Goal: Task Accomplishment & Management: Use online tool/utility

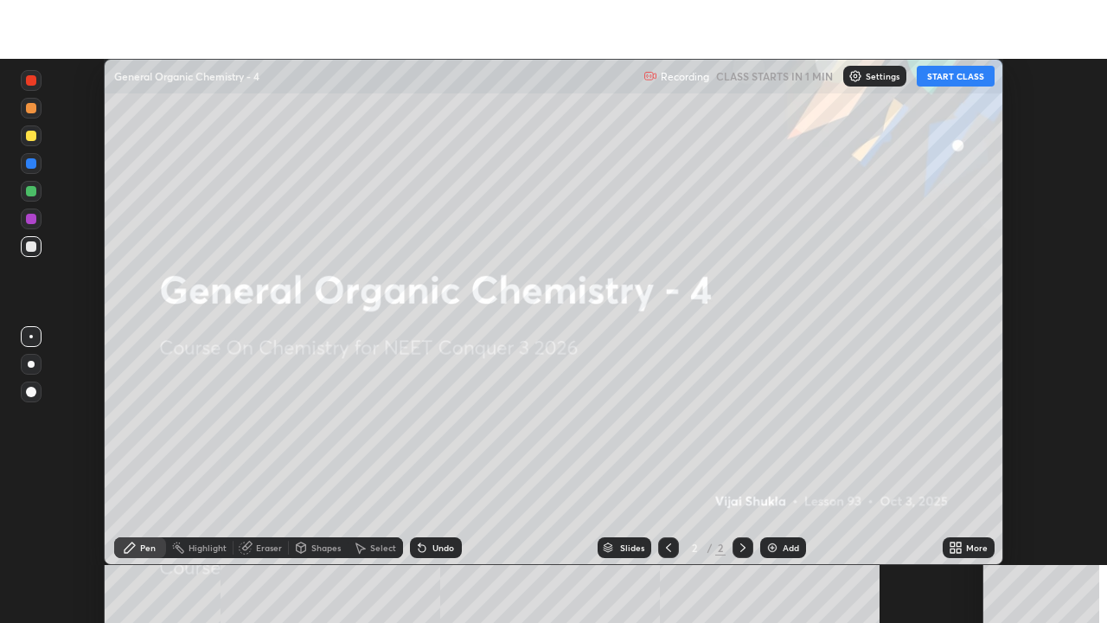
scroll to position [506, 1107]
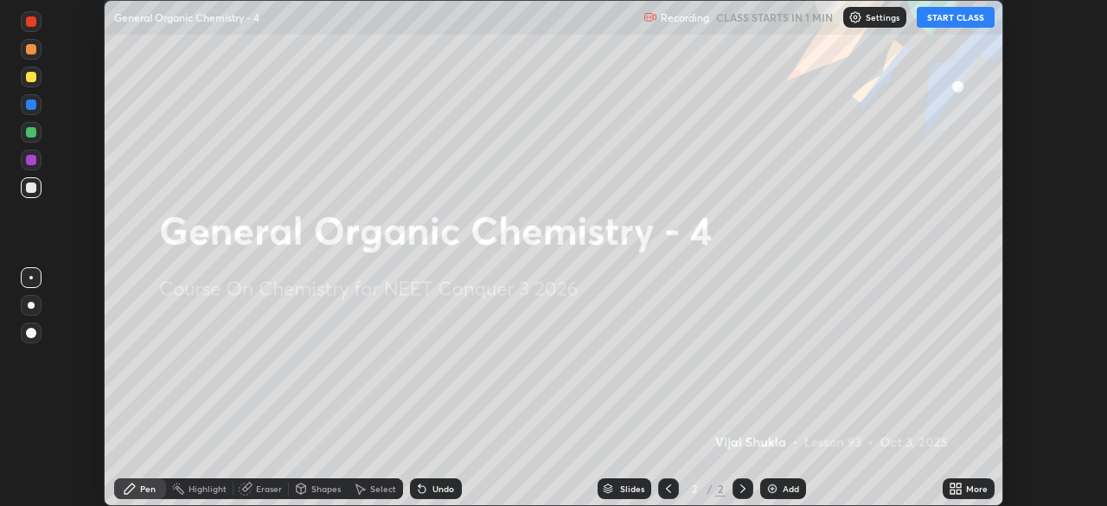
click at [950, 483] on icon at bounding box center [956, 489] width 14 height 14
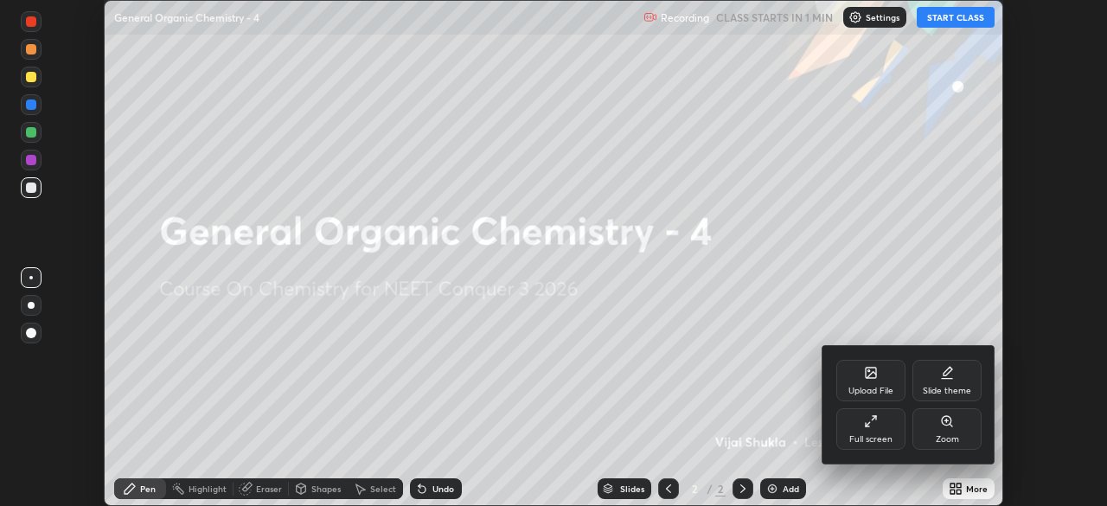
click at [868, 435] on div "Full screen" at bounding box center [870, 439] width 43 height 9
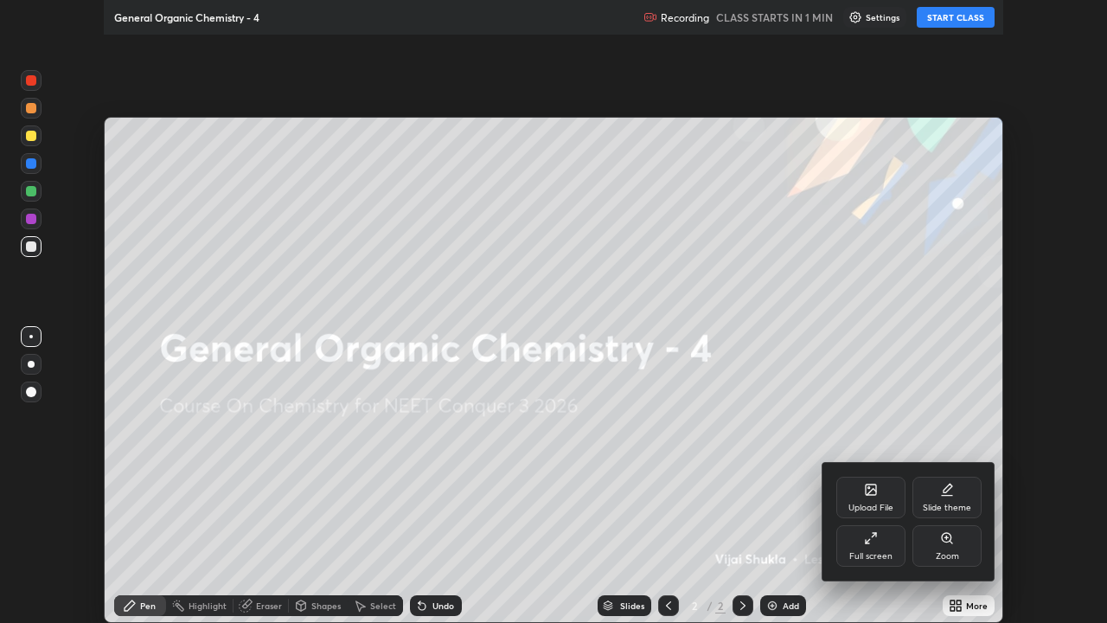
scroll to position [623, 1107]
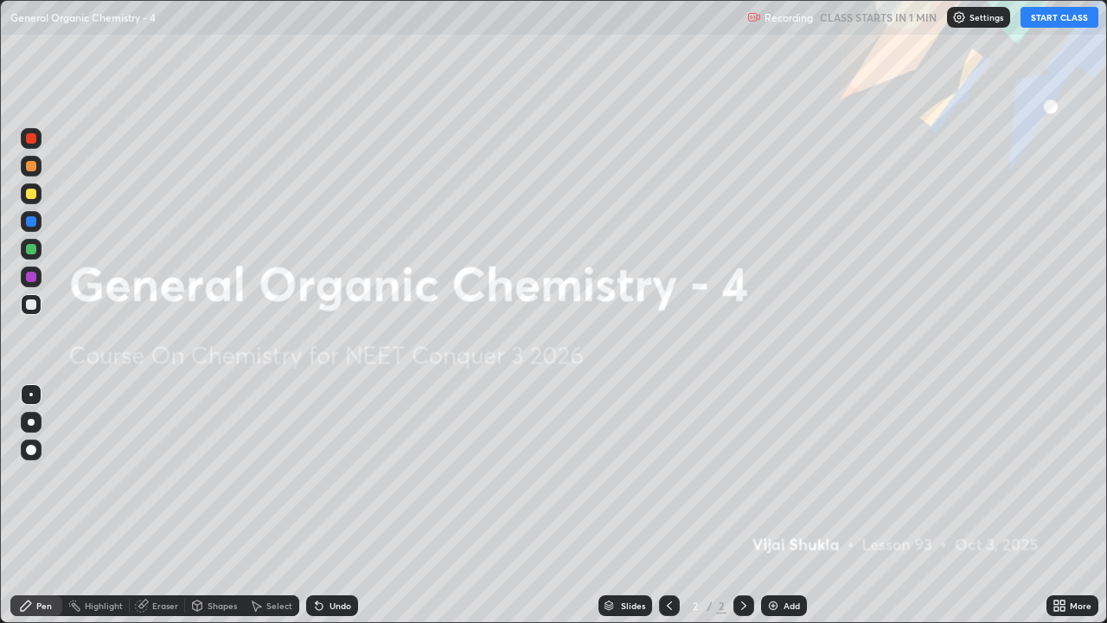
click at [1052, 17] on button "START CLASS" at bounding box center [1060, 17] width 78 height 21
click at [786, 505] on div "Add" at bounding box center [792, 605] width 16 height 9
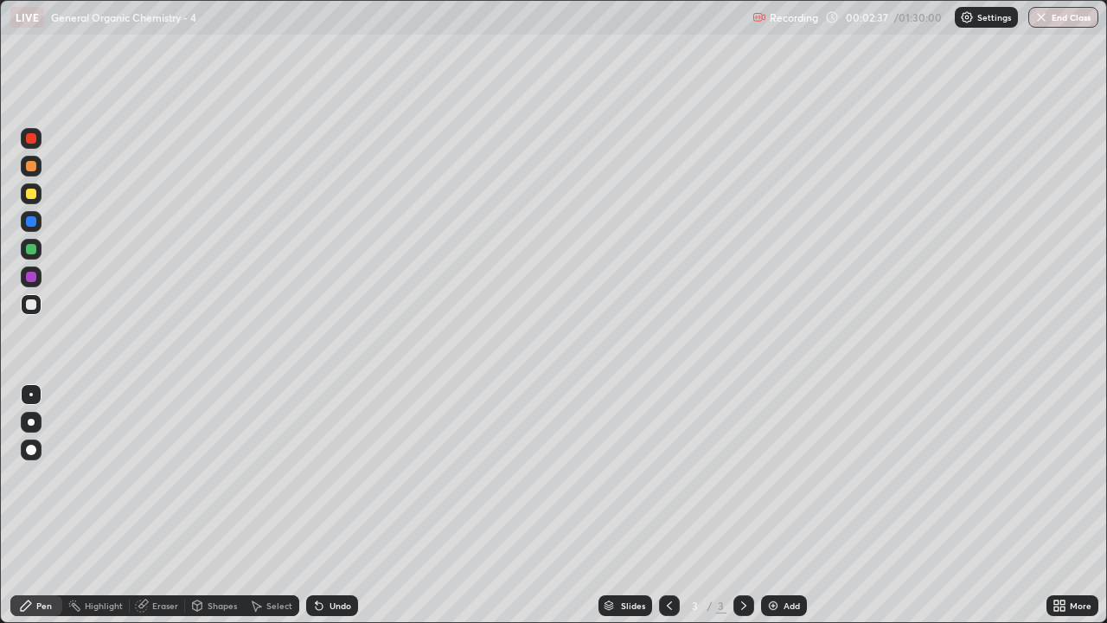
click at [29, 427] on div at bounding box center [31, 422] width 21 height 21
click at [31, 167] on div at bounding box center [31, 166] width 10 height 10
click at [28, 169] on div at bounding box center [31, 166] width 10 height 10
click at [34, 304] on div at bounding box center [31, 304] width 10 height 10
click at [28, 173] on div at bounding box center [31, 166] width 21 height 21
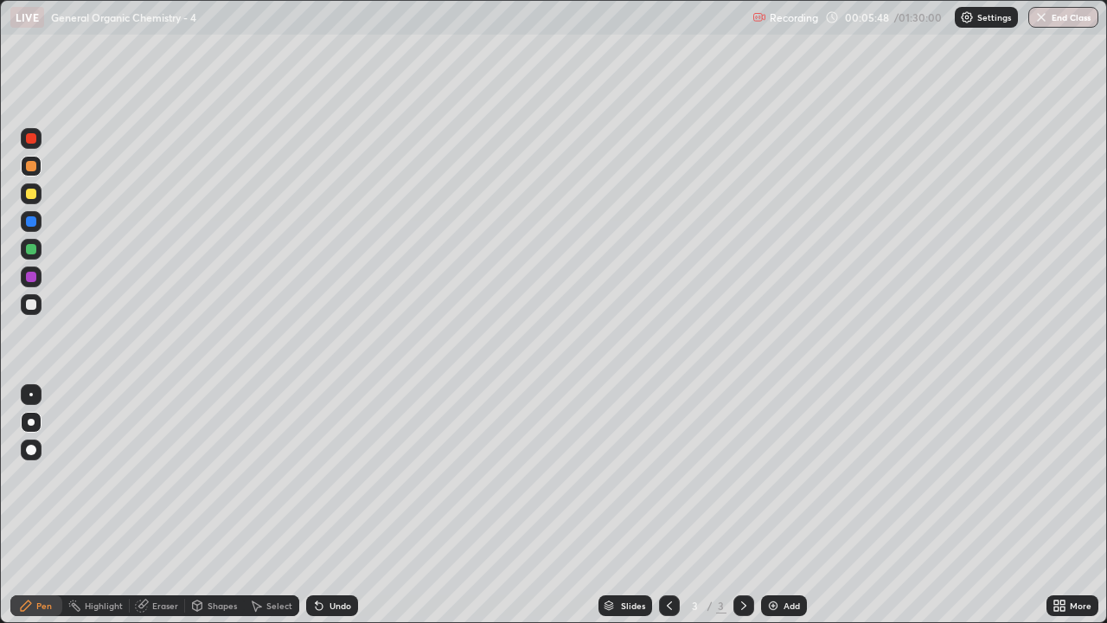
click at [35, 305] on div at bounding box center [31, 304] width 10 height 10
click at [159, 505] on div "Eraser" at bounding box center [165, 605] width 26 height 9
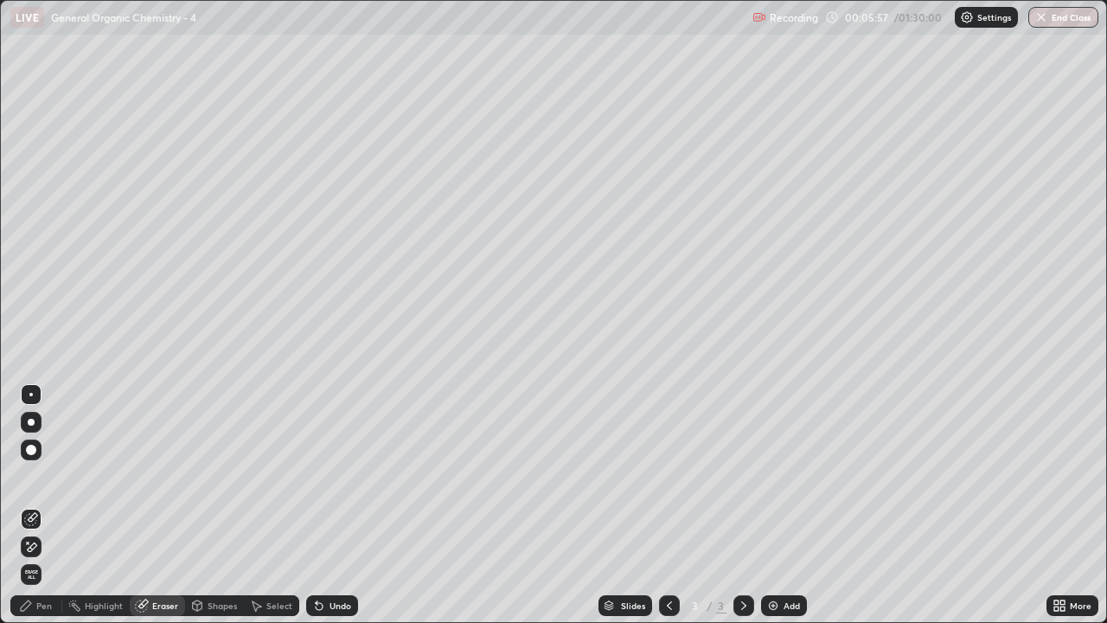
click at [49, 505] on div "Pen" at bounding box center [36, 605] width 52 height 21
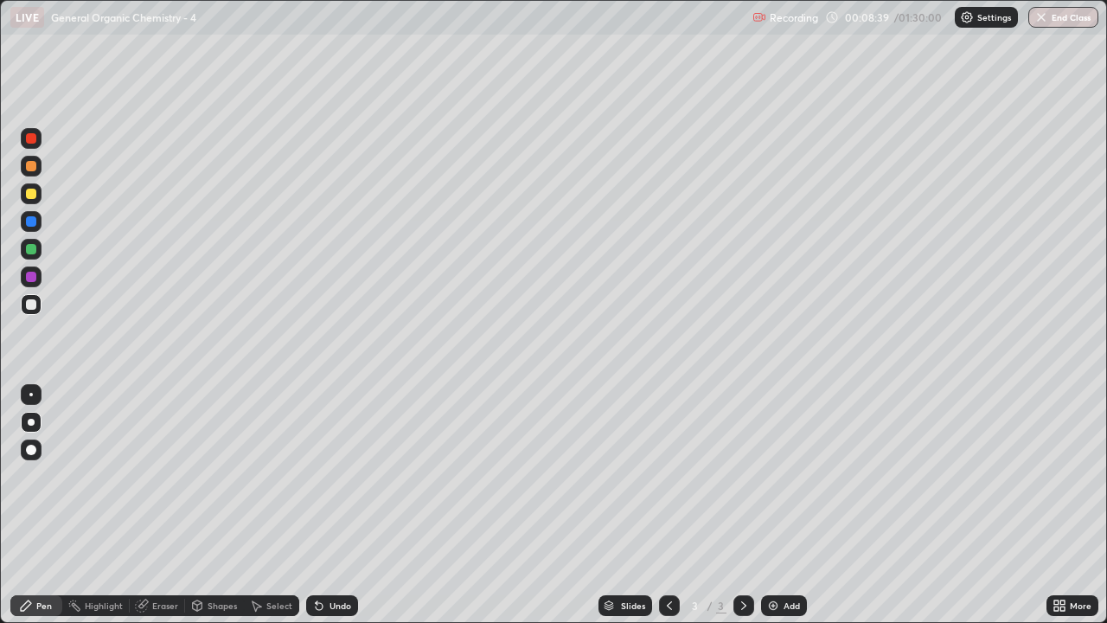
click at [791, 505] on div "Add" at bounding box center [792, 605] width 16 height 9
click at [35, 170] on div at bounding box center [31, 166] width 10 height 10
click at [35, 303] on div at bounding box center [31, 304] width 10 height 10
click at [28, 304] on div at bounding box center [31, 304] width 10 height 10
click at [158, 505] on div "Eraser" at bounding box center [157, 605] width 55 height 21
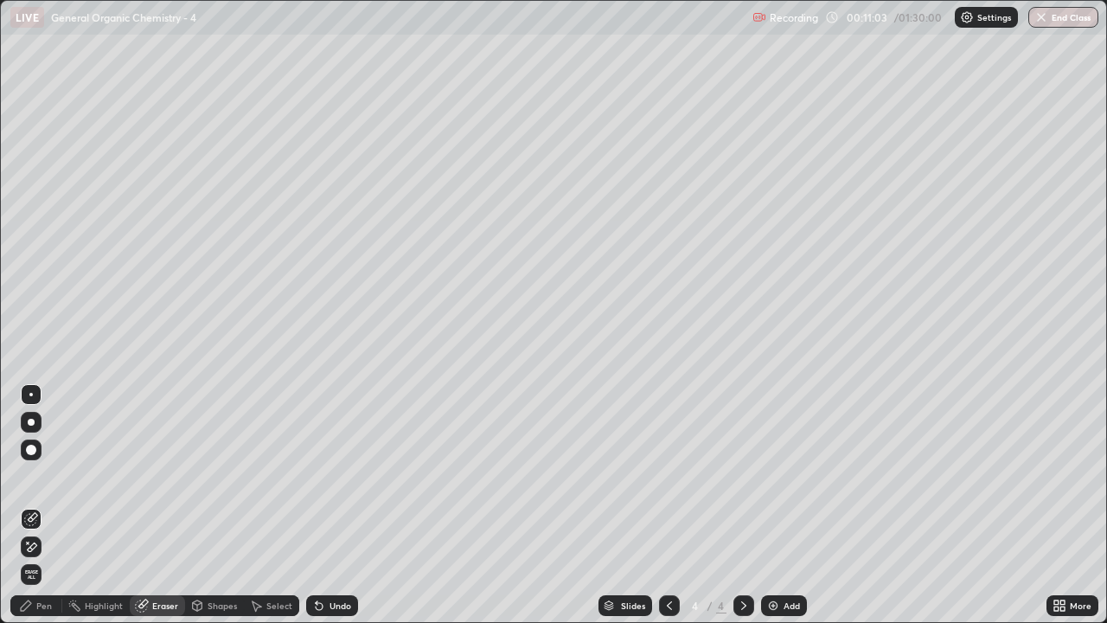
click at [43, 505] on div "Pen" at bounding box center [44, 605] width 16 height 9
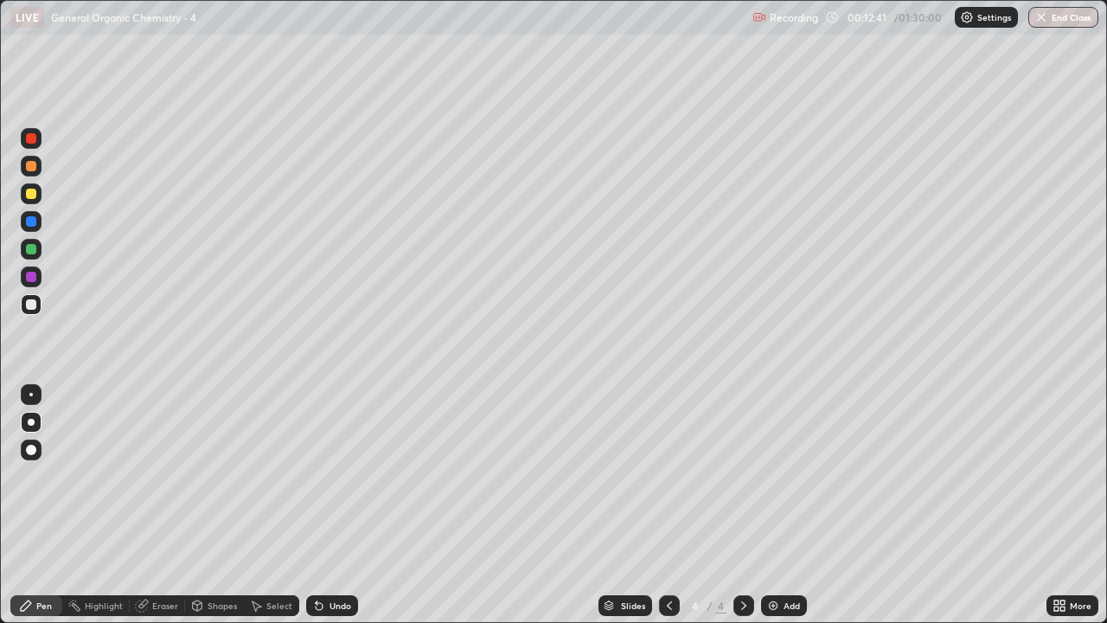
click at [29, 168] on div at bounding box center [31, 166] width 10 height 10
click at [40, 309] on div at bounding box center [31, 304] width 21 height 21
click at [774, 505] on img at bounding box center [773, 606] width 14 height 14
click at [35, 306] on div at bounding box center [31, 304] width 10 height 10
click at [36, 173] on div at bounding box center [31, 166] width 21 height 21
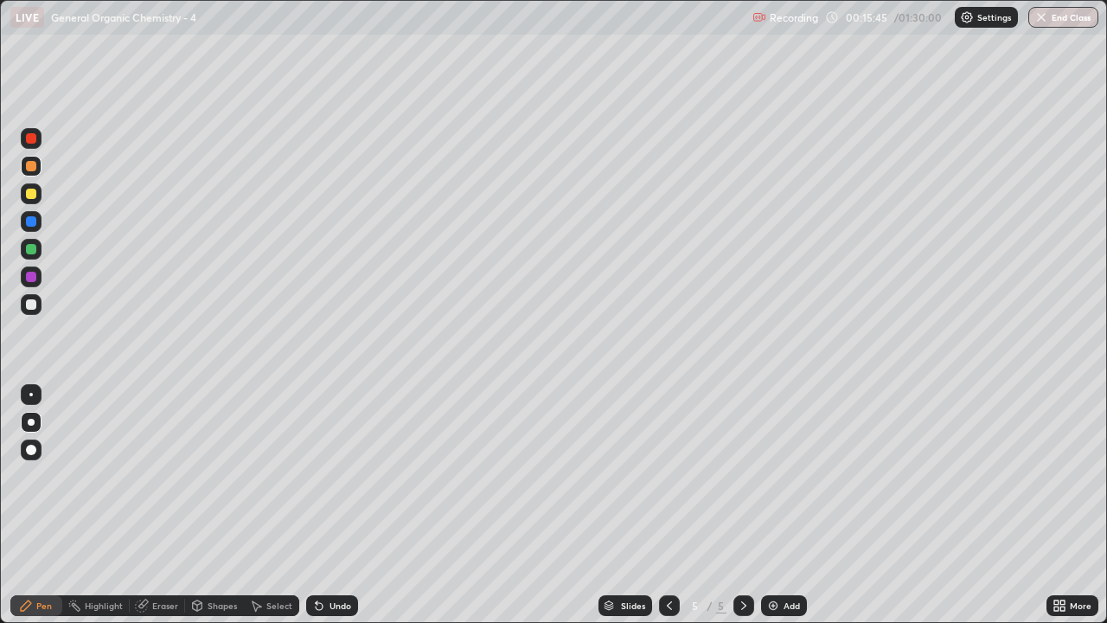
click at [33, 301] on div at bounding box center [31, 304] width 10 height 10
click at [33, 166] on div at bounding box center [31, 166] width 10 height 10
click at [164, 505] on div "Eraser" at bounding box center [157, 605] width 55 height 21
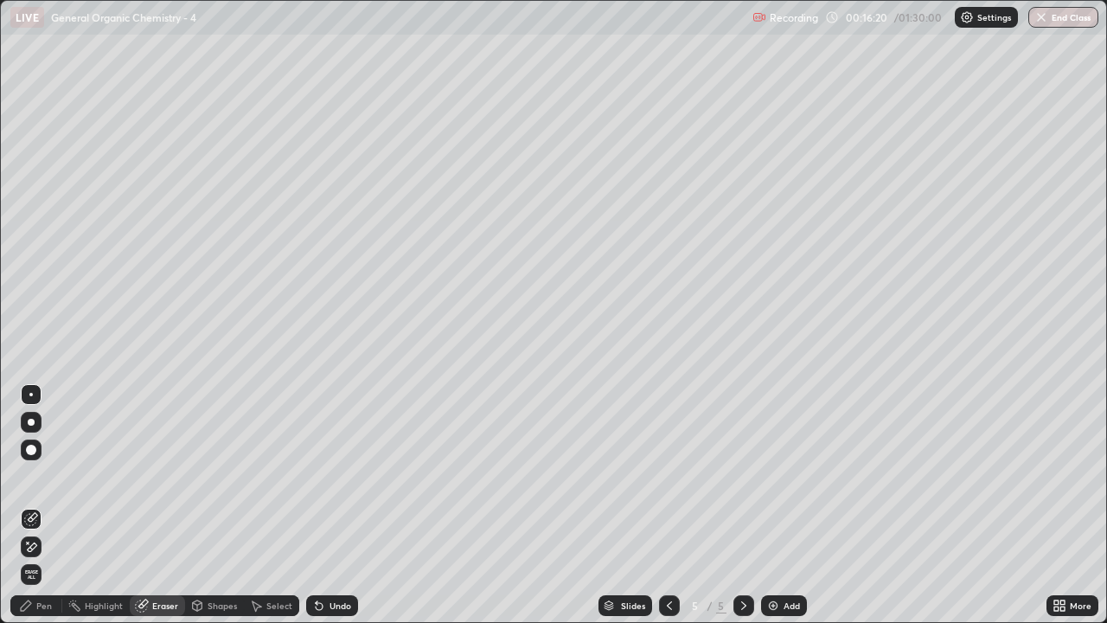
click at [40, 505] on div "Pen" at bounding box center [44, 605] width 16 height 9
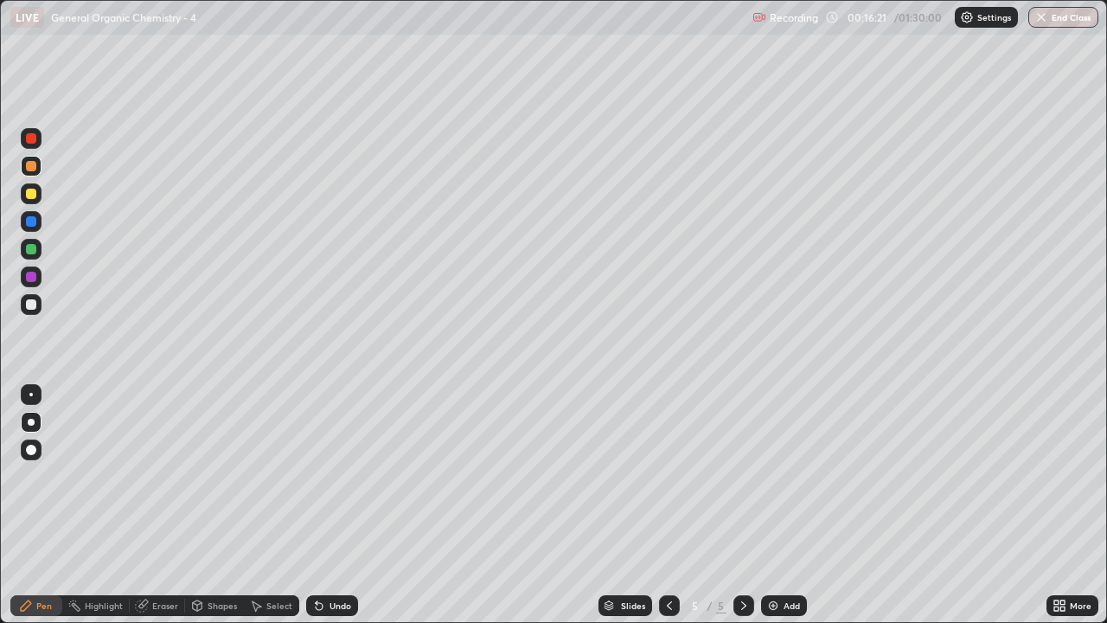
click at [35, 309] on div at bounding box center [31, 304] width 10 height 10
click at [30, 164] on div at bounding box center [31, 166] width 10 height 10
click at [33, 304] on div at bounding box center [31, 304] width 10 height 10
click at [770, 505] on img at bounding box center [773, 606] width 14 height 14
click at [27, 307] on div at bounding box center [31, 304] width 10 height 10
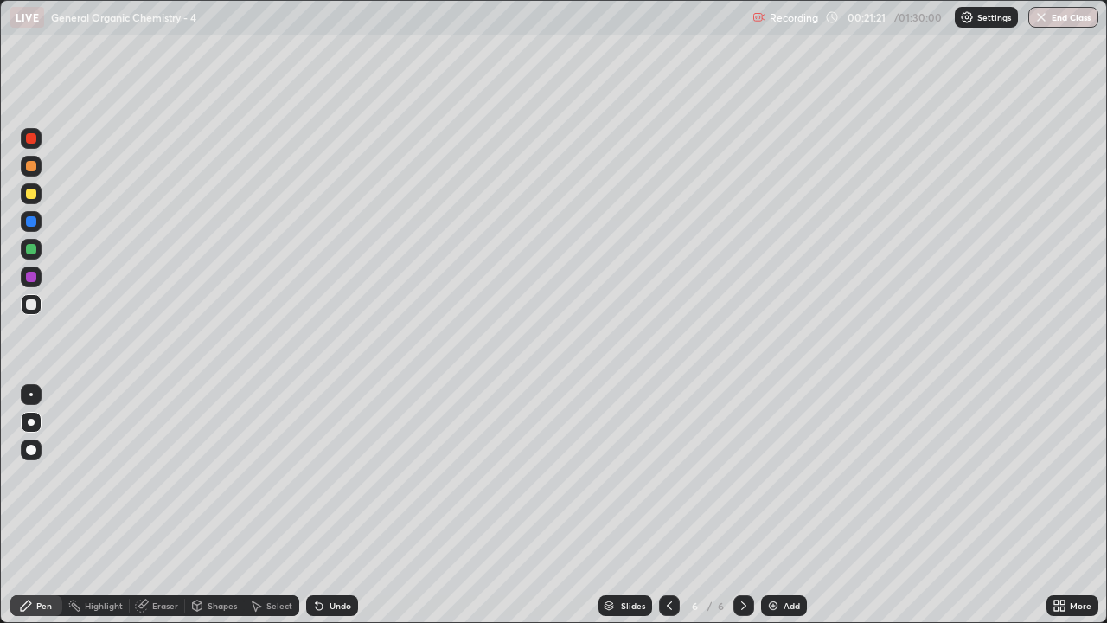
click at [30, 300] on div at bounding box center [31, 304] width 10 height 10
click at [26, 309] on div at bounding box center [31, 304] width 21 height 21
click at [159, 505] on div "Eraser" at bounding box center [157, 605] width 55 height 21
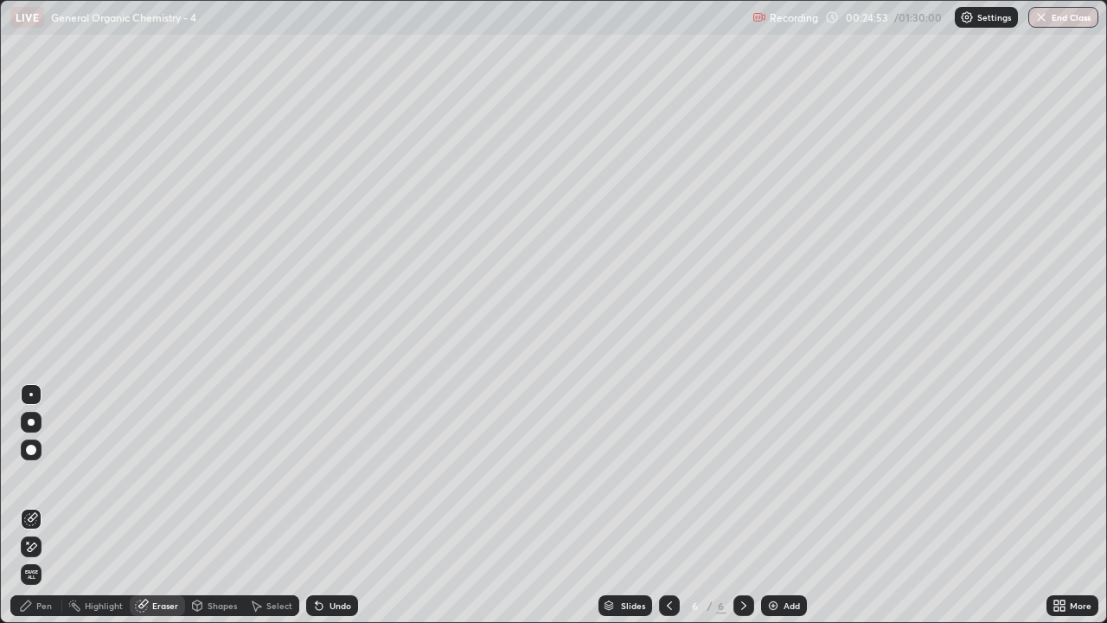
click at [43, 505] on div "Pen" at bounding box center [36, 605] width 52 height 21
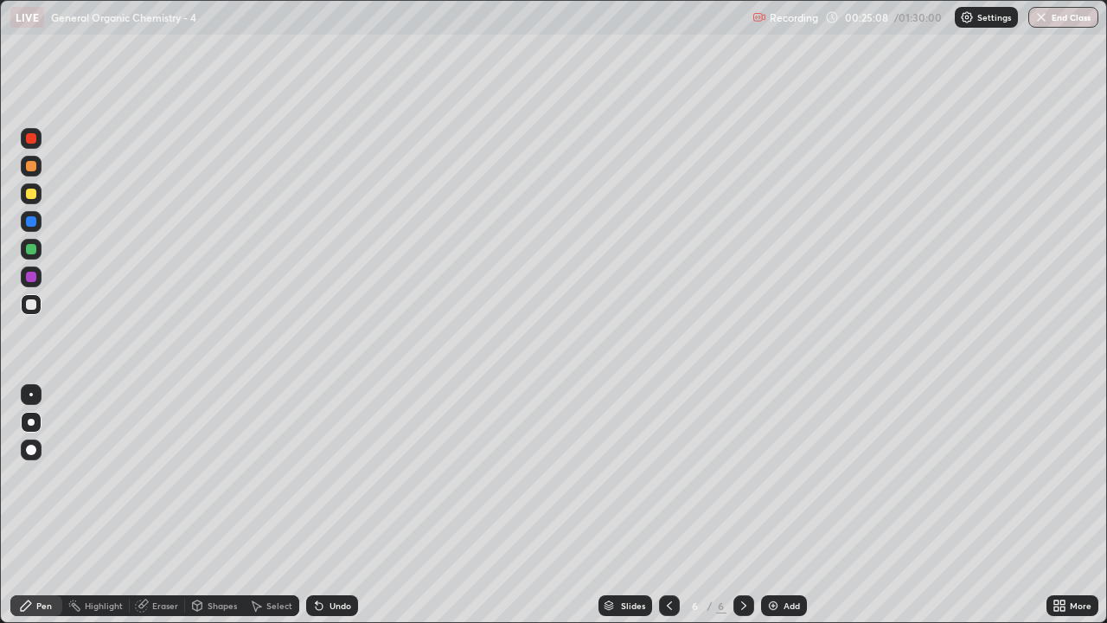
click at [41, 165] on div at bounding box center [31, 166] width 21 height 21
click at [33, 309] on div at bounding box center [31, 304] width 10 height 10
click at [35, 195] on div at bounding box center [31, 194] width 10 height 10
click at [29, 310] on div at bounding box center [31, 304] width 21 height 21
click at [31, 169] on div at bounding box center [31, 166] width 10 height 10
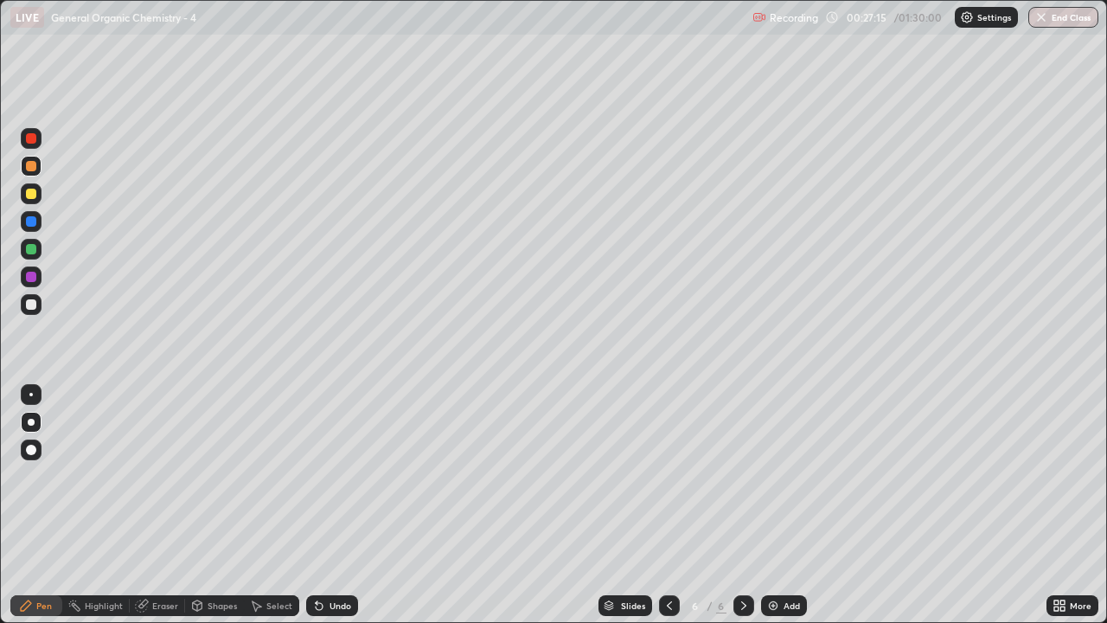
click at [35, 307] on div at bounding box center [31, 304] width 10 height 10
click at [29, 170] on div at bounding box center [31, 166] width 10 height 10
click at [31, 301] on div at bounding box center [31, 304] width 10 height 10
click at [35, 169] on div at bounding box center [31, 166] width 10 height 10
click at [31, 193] on div at bounding box center [31, 194] width 10 height 10
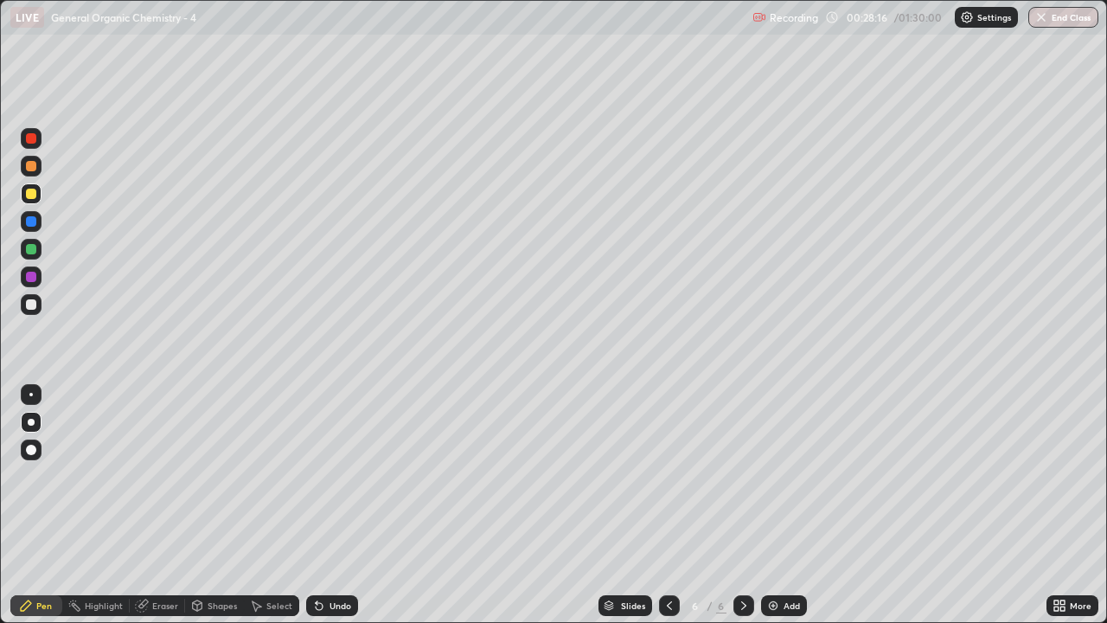
click at [29, 164] on div at bounding box center [31, 166] width 10 height 10
click at [783, 505] on div "Slides 6 / 6 Add" at bounding box center [702, 605] width 688 height 35
click at [781, 505] on div "Add" at bounding box center [784, 605] width 46 height 21
click at [33, 305] on div at bounding box center [31, 304] width 10 height 10
click at [40, 169] on div at bounding box center [31, 166] width 21 height 21
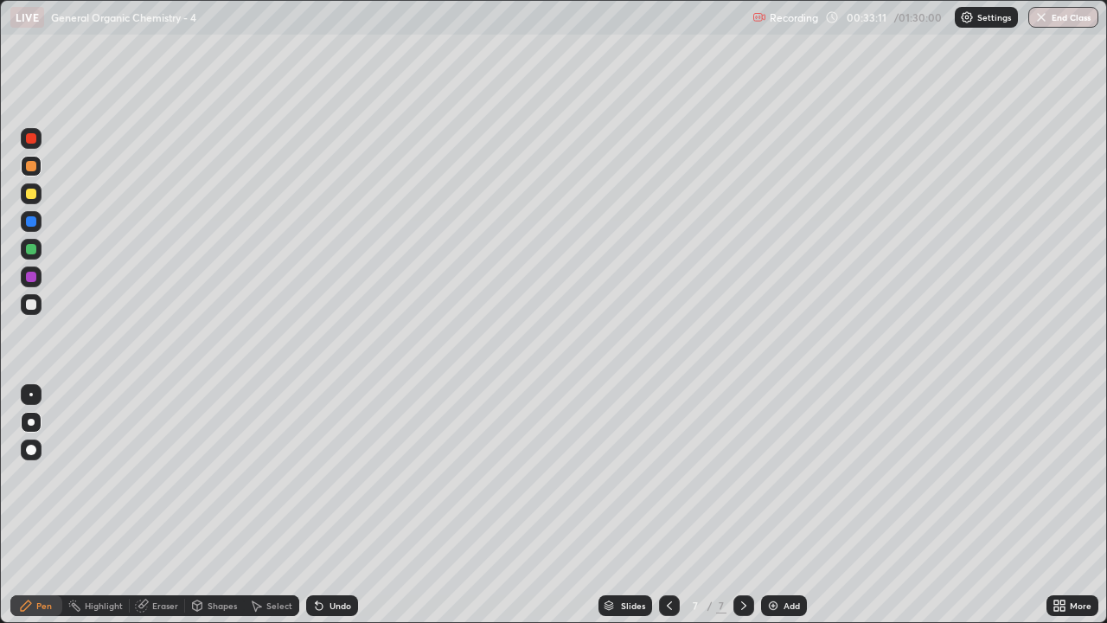
click at [33, 308] on div at bounding box center [31, 304] width 10 height 10
click at [29, 163] on div at bounding box center [31, 166] width 10 height 10
click at [31, 303] on div at bounding box center [31, 304] width 10 height 10
click at [30, 164] on div at bounding box center [31, 166] width 10 height 10
click at [29, 309] on div at bounding box center [31, 304] width 10 height 10
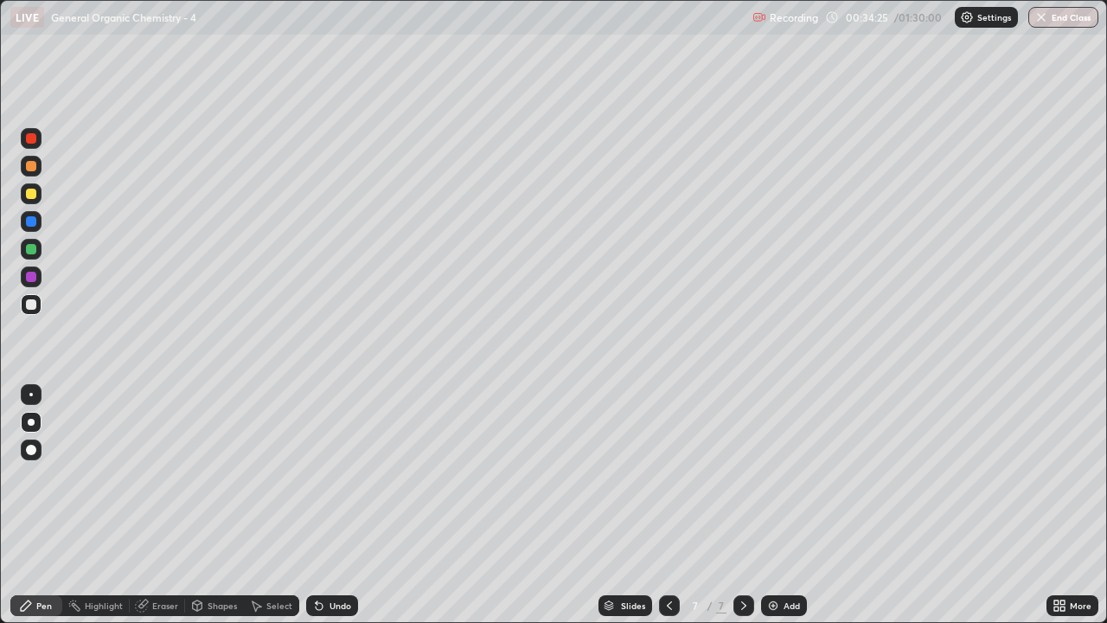
click at [26, 167] on div at bounding box center [31, 166] width 10 height 10
click at [33, 306] on div at bounding box center [31, 304] width 10 height 10
click at [33, 170] on div at bounding box center [31, 166] width 10 height 10
click at [33, 308] on div at bounding box center [31, 304] width 10 height 10
click at [171, 505] on div "Eraser" at bounding box center [165, 605] width 26 height 9
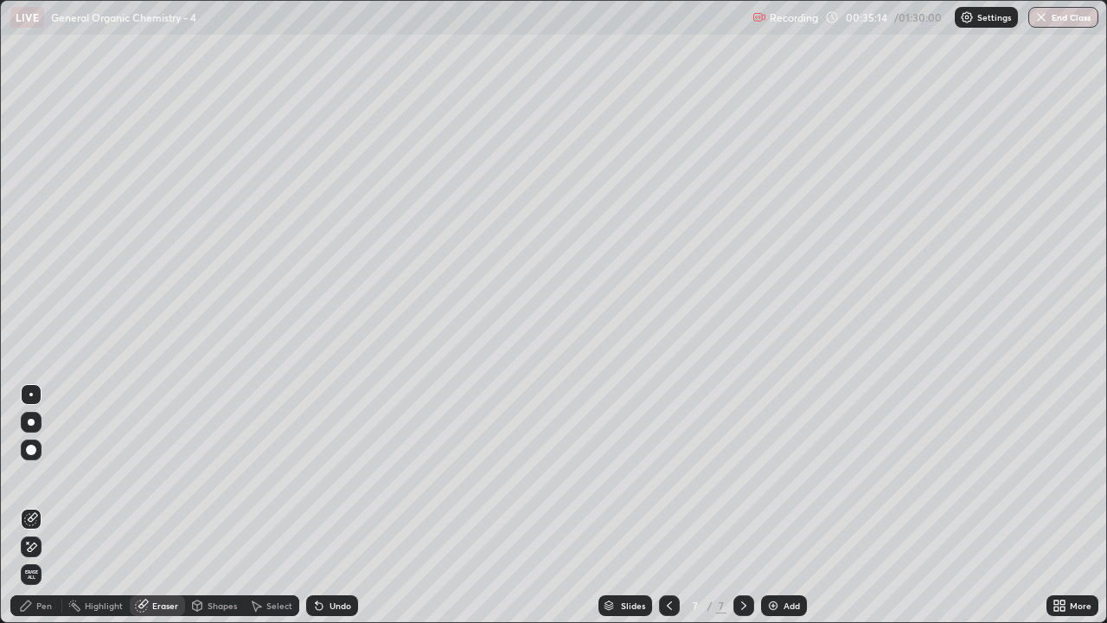
click at [39, 505] on div "Pen" at bounding box center [44, 605] width 16 height 9
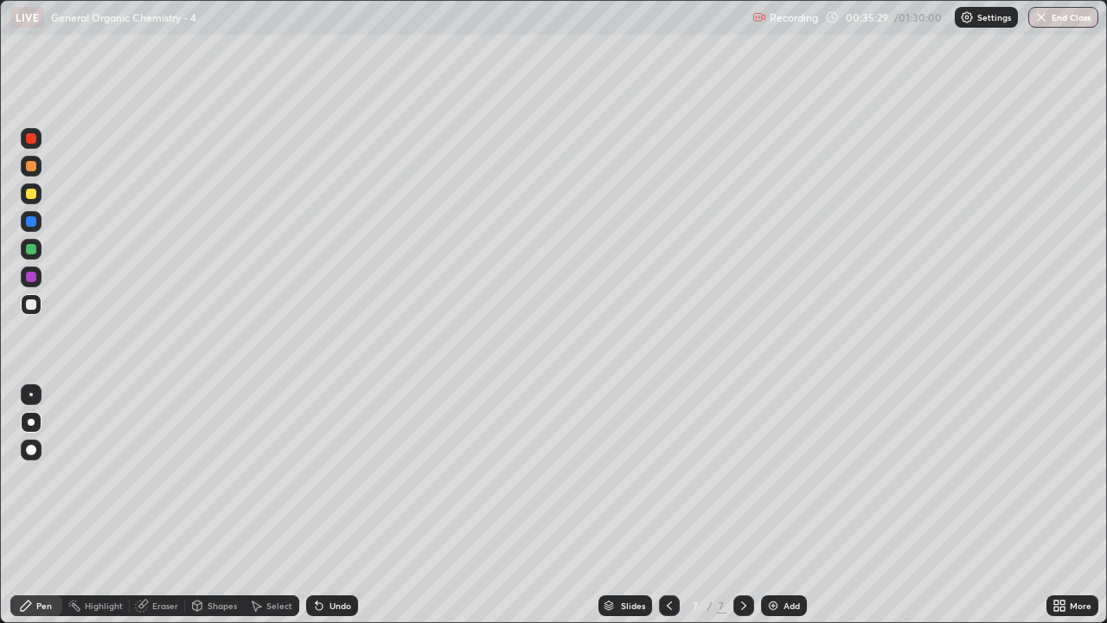
click at [198, 505] on icon at bounding box center [198, 605] width 10 height 10
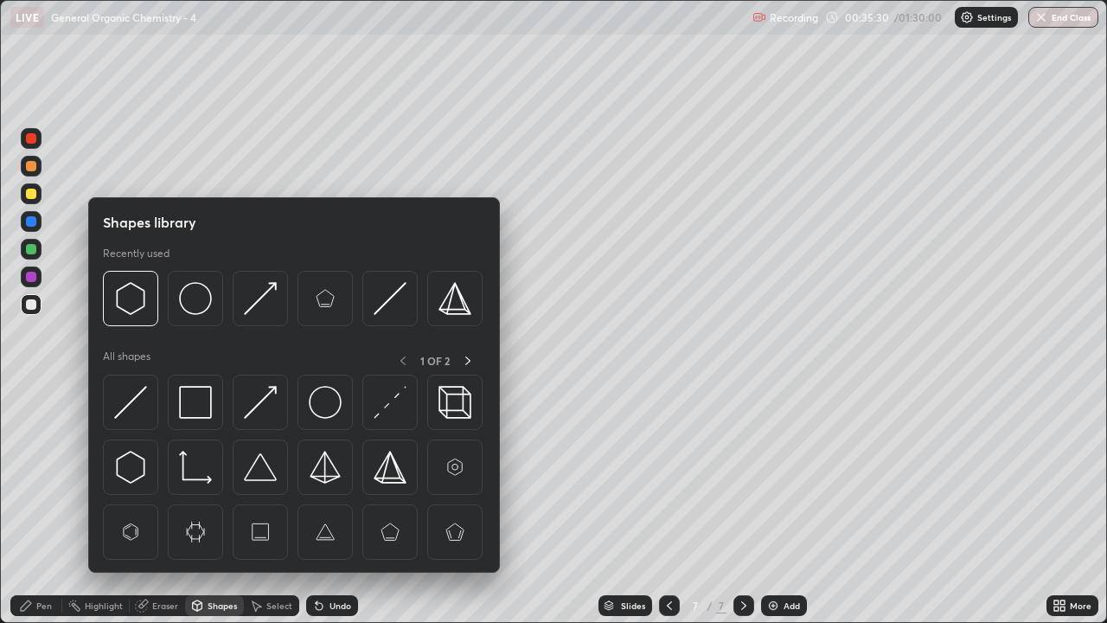
click at [167, 505] on div "Eraser" at bounding box center [165, 605] width 26 height 9
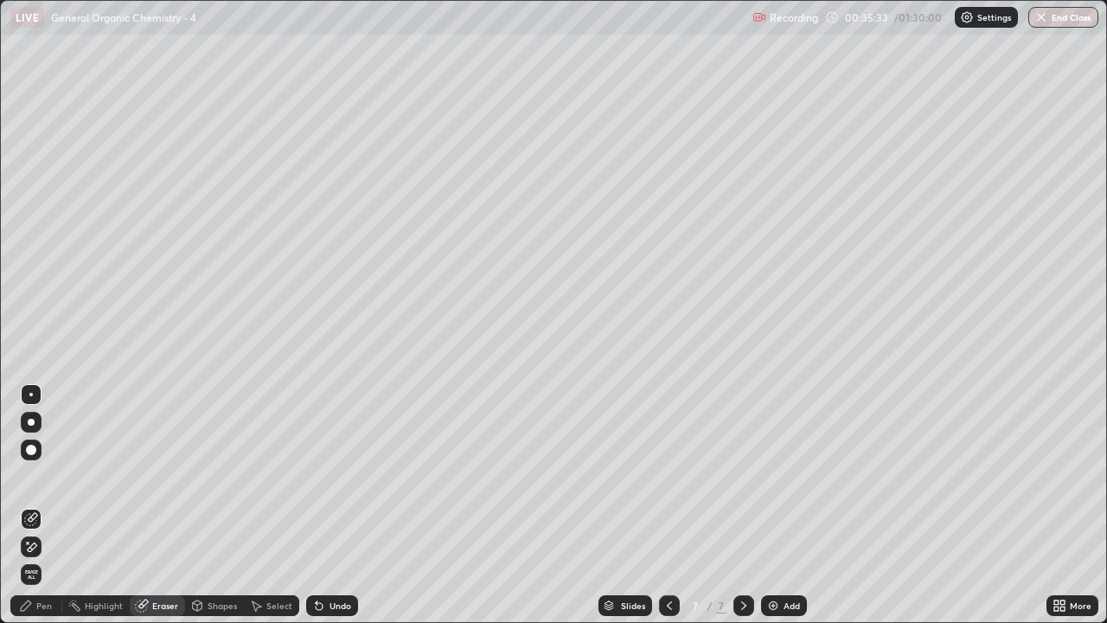
click at [45, 505] on div "Pen" at bounding box center [36, 605] width 52 height 21
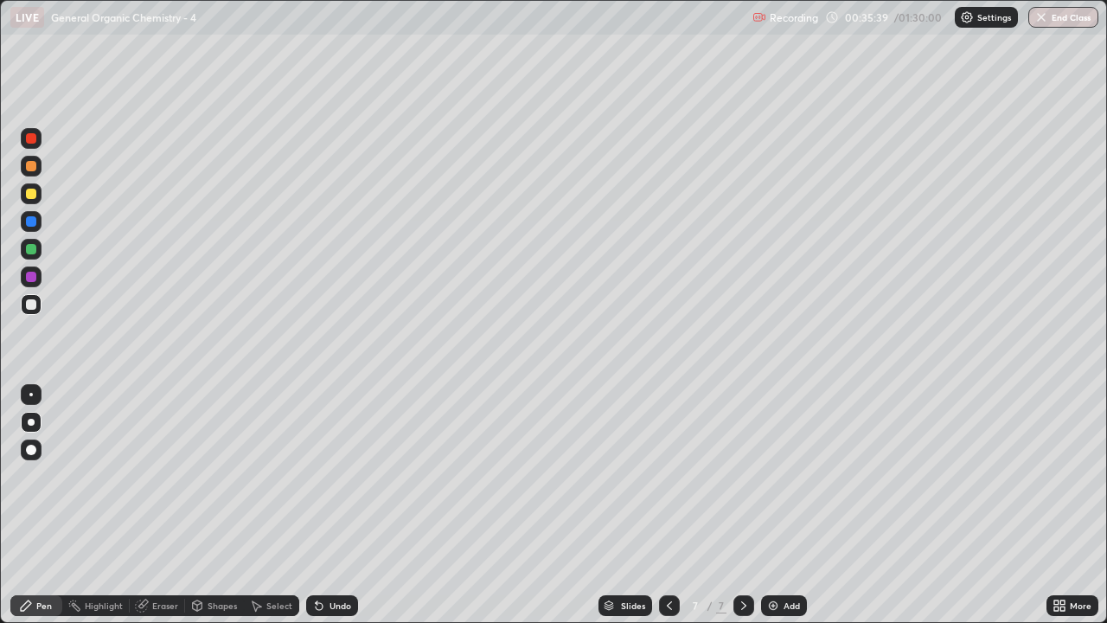
click at [35, 170] on div at bounding box center [31, 166] width 10 height 10
click at [35, 308] on div at bounding box center [31, 304] width 10 height 10
click at [32, 170] on div at bounding box center [31, 166] width 10 height 10
click at [26, 303] on div at bounding box center [31, 304] width 10 height 10
click at [791, 505] on div "Add" at bounding box center [784, 605] width 46 height 21
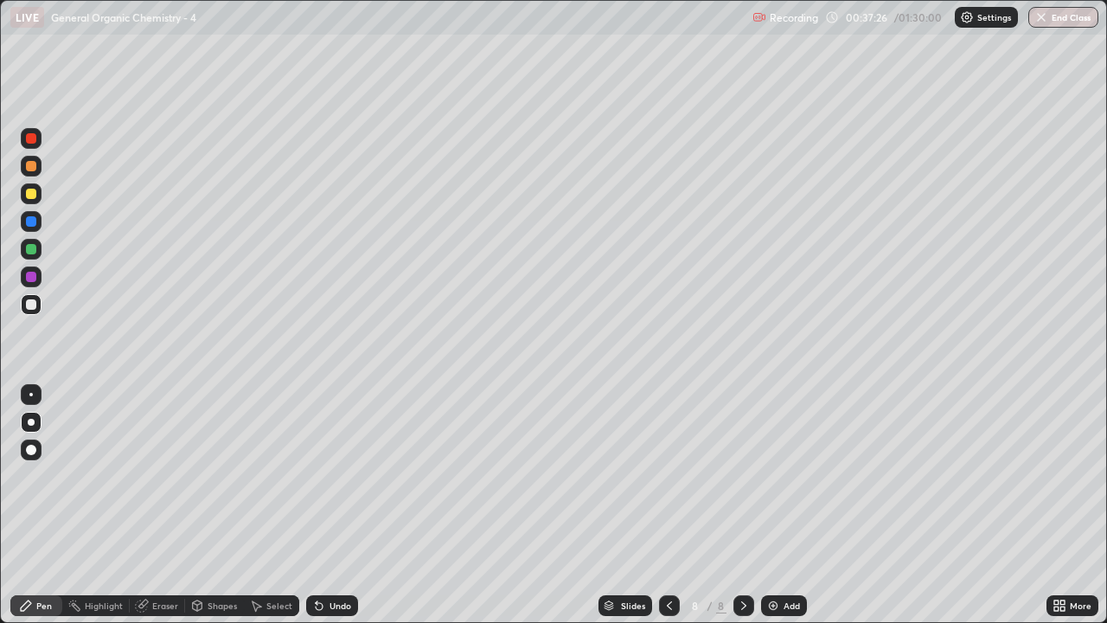
click at [36, 306] on div at bounding box center [31, 304] width 21 height 21
click at [35, 167] on div at bounding box center [31, 166] width 10 height 10
click at [31, 302] on div at bounding box center [31, 304] width 10 height 10
click at [33, 166] on div at bounding box center [31, 166] width 10 height 10
click at [30, 307] on div at bounding box center [31, 304] width 10 height 10
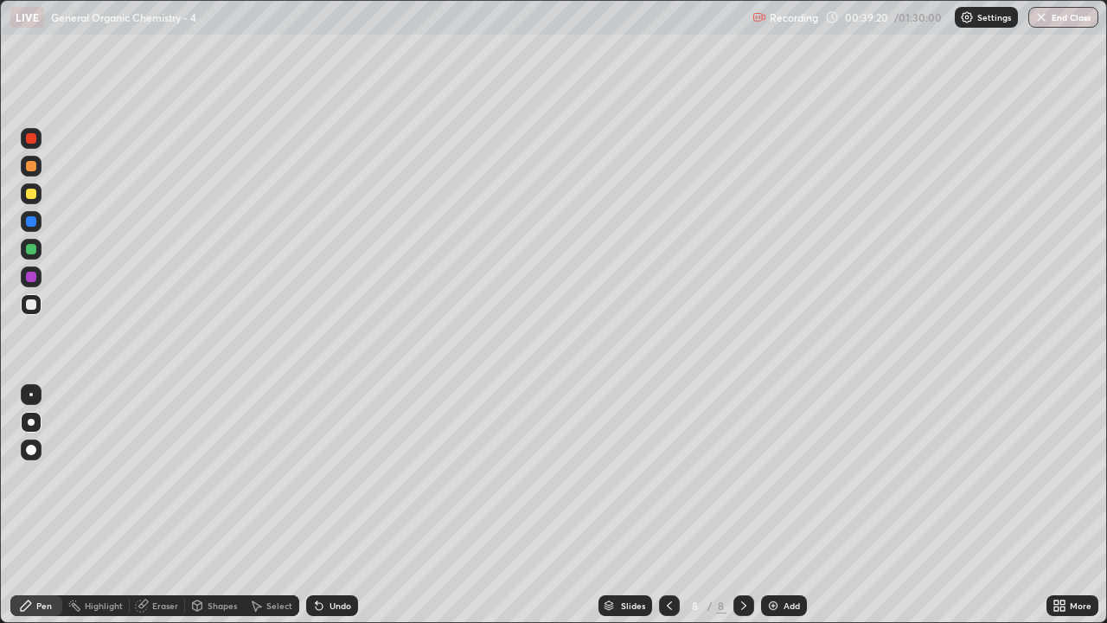
click at [31, 169] on div at bounding box center [31, 166] width 10 height 10
click at [33, 194] on div at bounding box center [31, 194] width 10 height 10
click at [31, 166] on div at bounding box center [31, 166] width 10 height 10
click at [784, 505] on div "Add" at bounding box center [792, 605] width 16 height 9
click at [31, 304] on div at bounding box center [31, 304] width 10 height 10
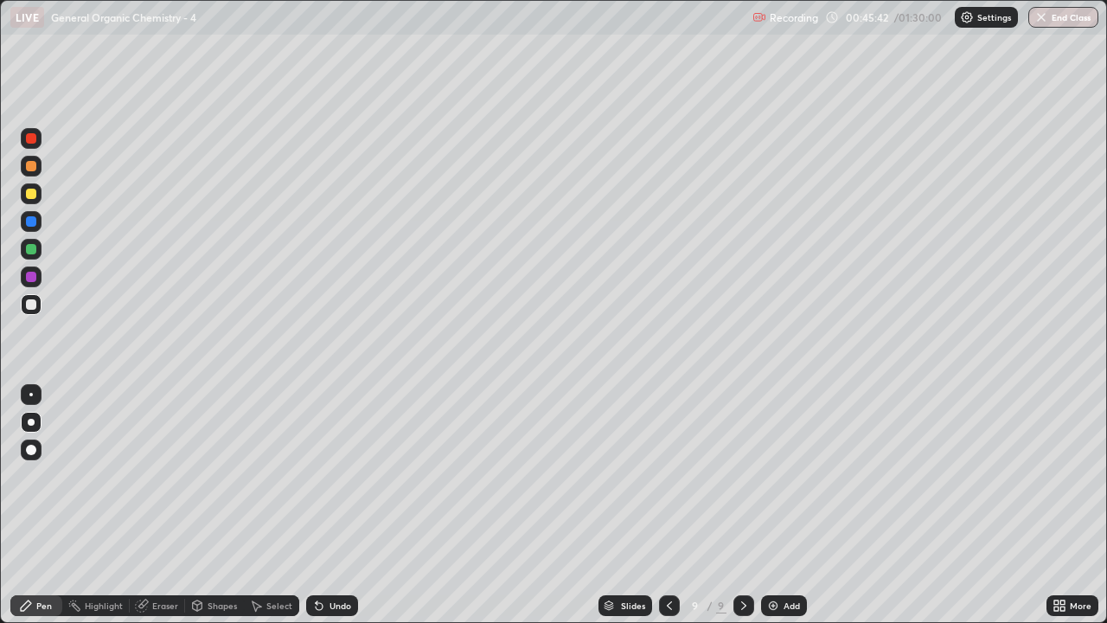
click at [27, 307] on div at bounding box center [31, 304] width 10 height 10
click at [29, 317] on div at bounding box center [31, 305] width 21 height 28
click at [30, 166] on div at bounding box center [31, 166] width 10 height 10
click at [33, 198] on div at bounding box center [31, 194] width 10 height 10
click at [168, 505] on div "Eraser" at bounding box center [157, 605] width 55 height 21
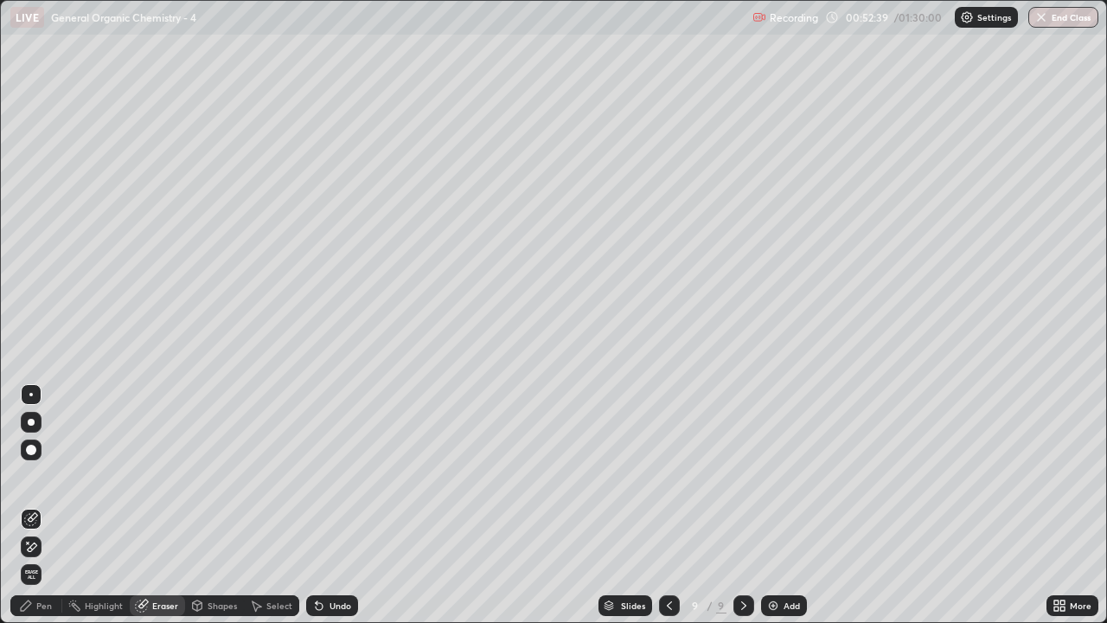
click at [48, 505] on div "Pen" at bounding box center [44, 605] width 16 height 9
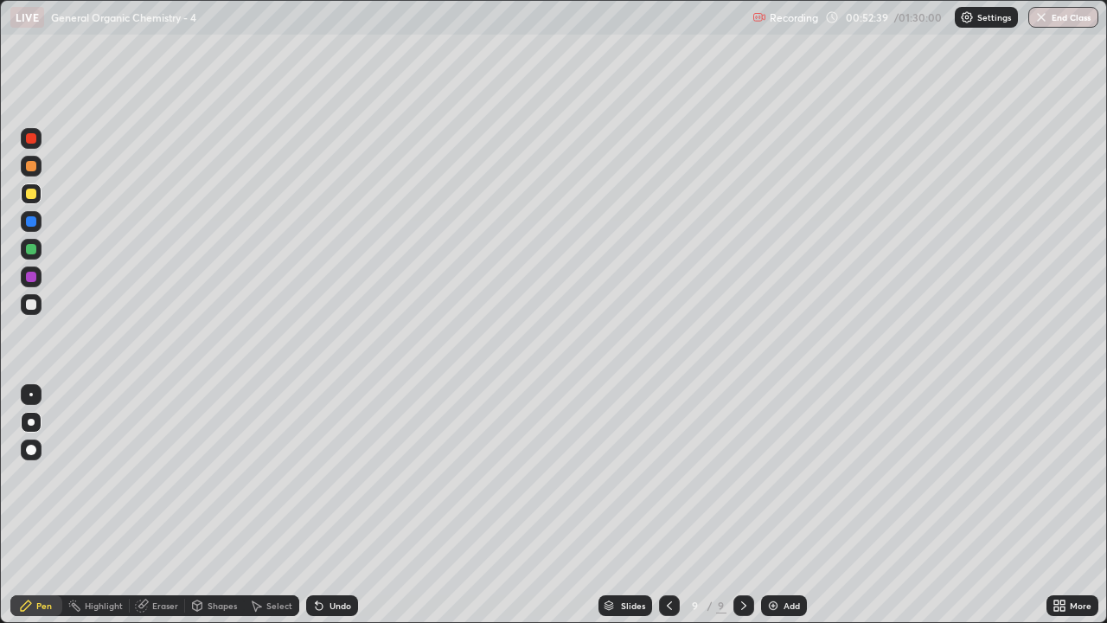
click at [34, 307] on div at bounding box center [31, 304] width 10 height 10
click at [37, 195] on div at bounding box center [31, 193] width 21 height 21
click at [36, 310] on div at bounding box center [31, 304] width 21 height 21
click at [764, 505] on div "Add" at bounding box center [784, 605] width 46 height 21
click at [35, 196] on div at bounding box center [31, 194] width 10 height 10
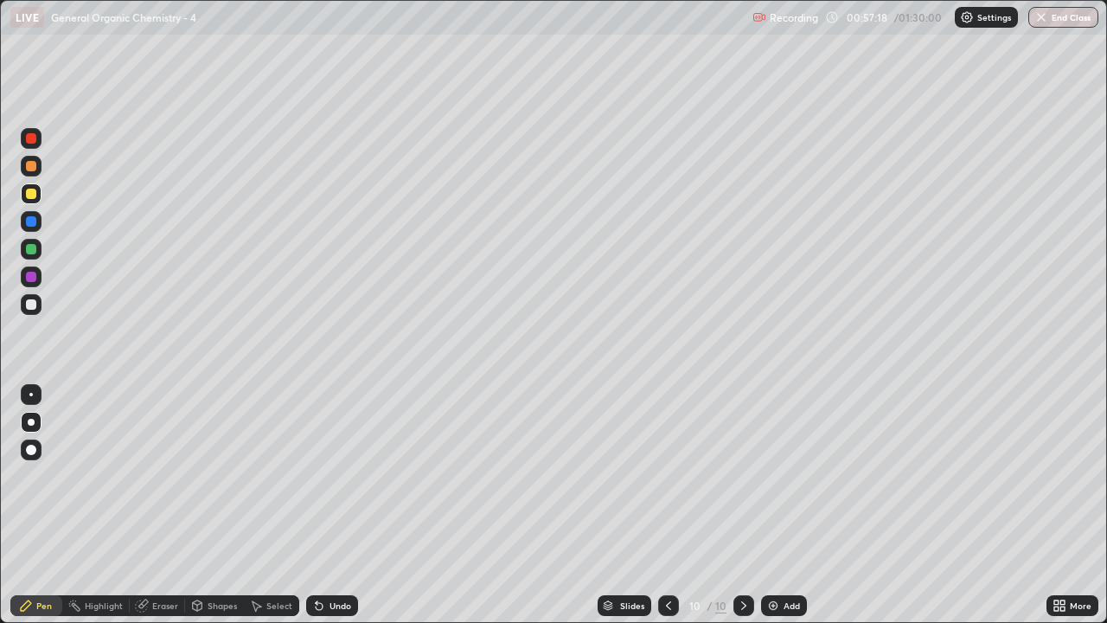
click at [770, 505] on img at bounding box center [773, 606] width 14 height 14
click at [34, 305] on div at bounding box center [31, 304] width 10 height 10
click at [37, 170] on div at bounding box center [31, 166] width 21 height 21
click at [29, 304] on div at bounding box center [31, 304] width 10 height 10
click at [28, 199] on div at bounding box center [31, 193] width 21 height 21
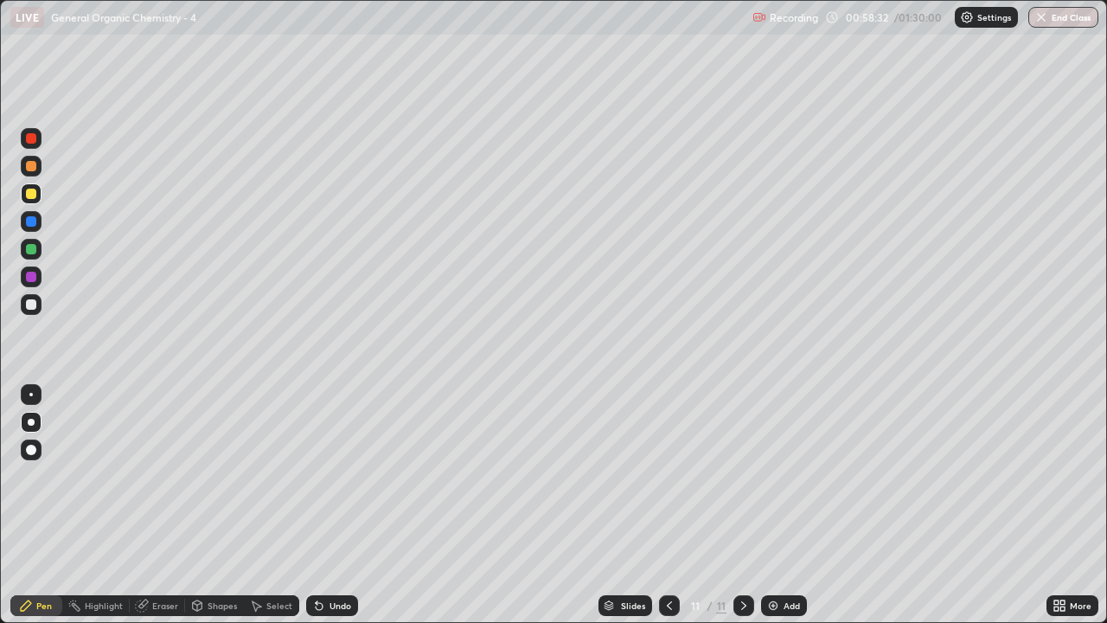
click at [31, 166] on div at bounding box center [31, 166] width 10 height 10
click at [32, 304] on div at bounding box center [31, 304] width 10 height 10
click at [33, 167] on div at bounding box center [31, 166] width 10 height 10
click at [161, 505] on div "Eraser" at bounding box center [157, 605] width 55 height 21
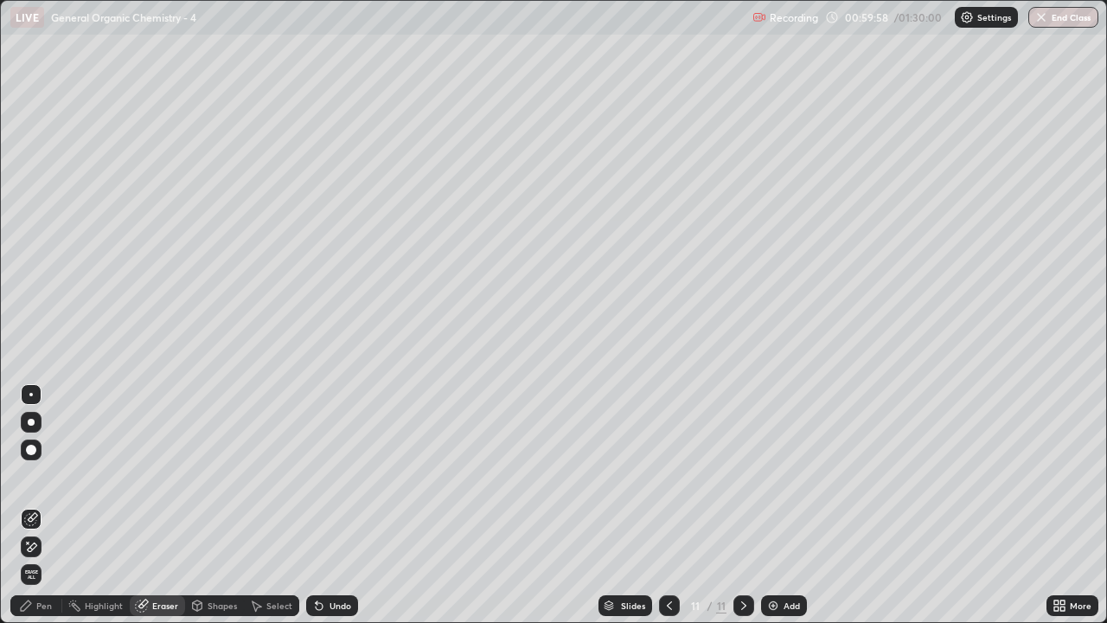
click at [42, 505] on div "Pen" at bounding box center [36, 605] width 52 height 21
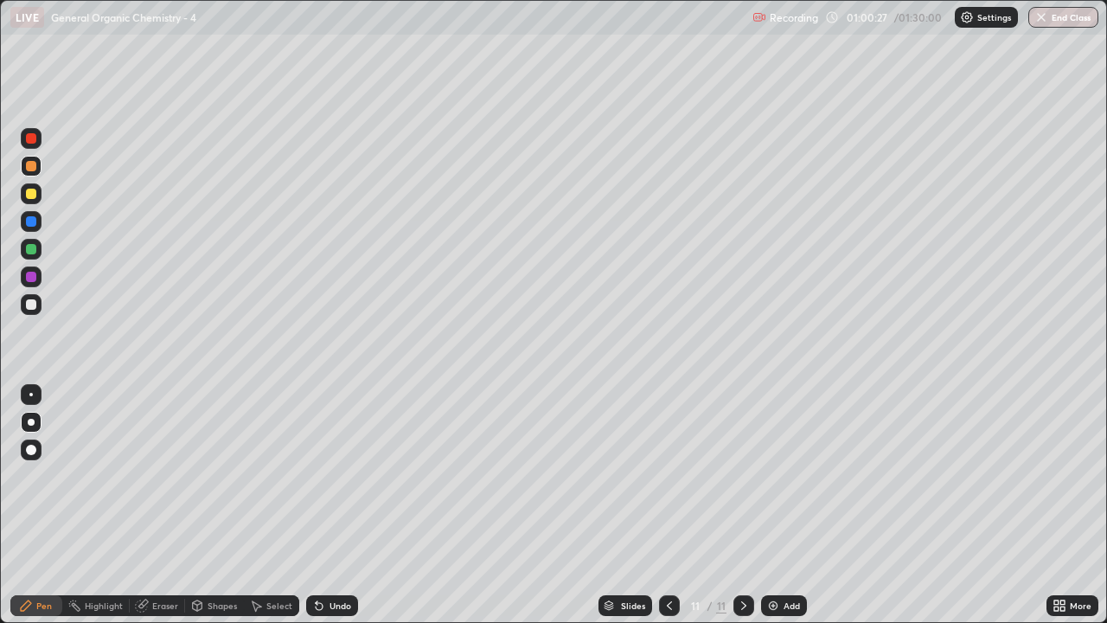
click at [168, 505] on div "Eraser" at bounding box center [165, 605] width 26 height 9
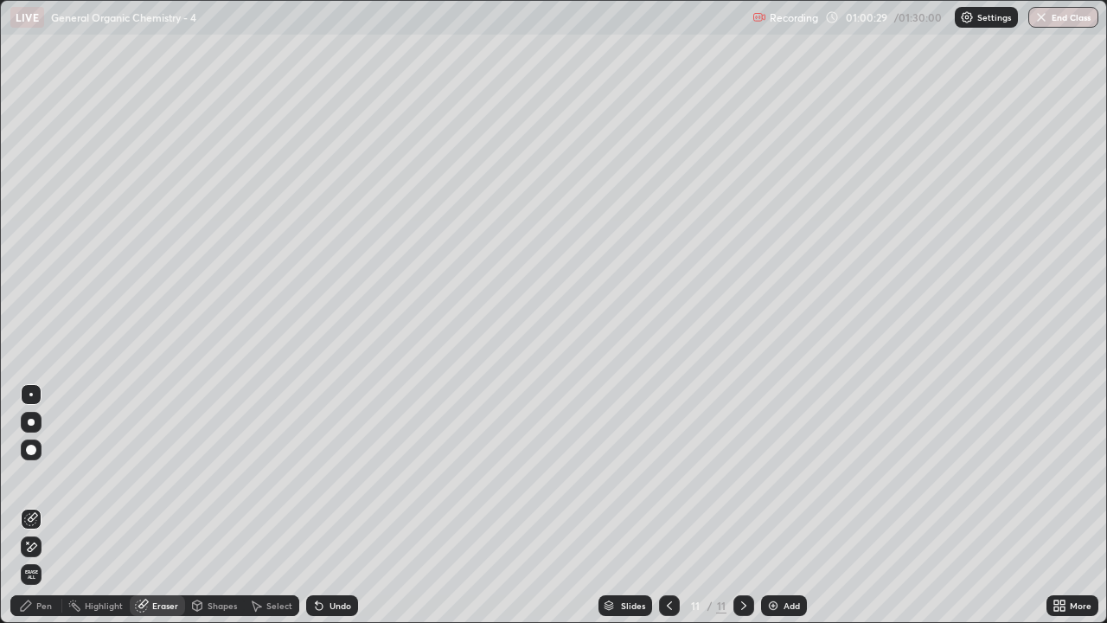
click at [43, 505] on div "Pen" at bounding box center [44, 605] width 16 height 9
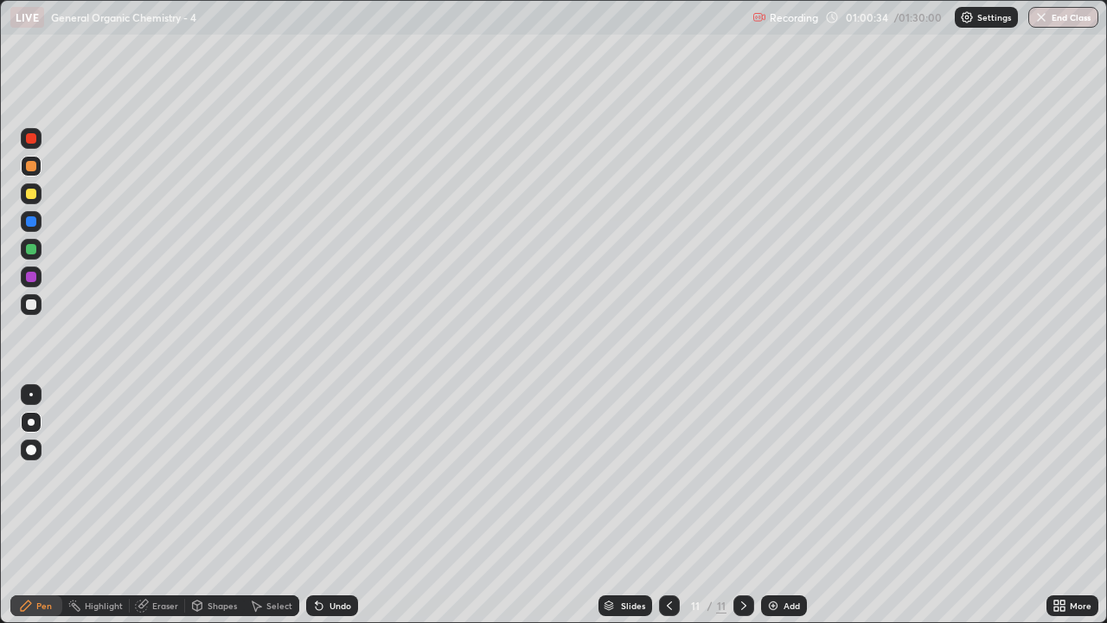
click at [31, 306] on div at bounding box center [31, 304] width 10 height 10
click at [792, 505] on div "Add" at bounding box center [792, 605] width 16 height 9
click at [668, 505] on icon at bounding box center [670, 606] width 14 height 14
click at [740, 505] on icon at bounding box center [744, 606] width 14 height 14
click at [28, 169] on div at bounding box center [31, 166] width 10 height 10
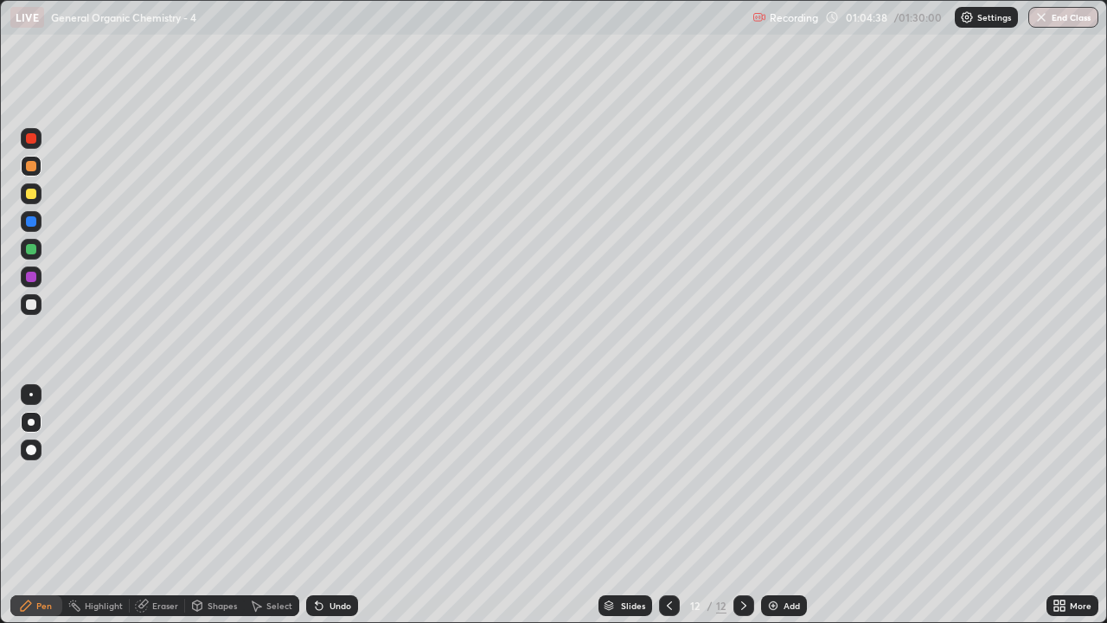
click at [30, 304] on div at bounding box center [31, 304] width 10 height 10
click at [33, 170] on div at bounding box center [31, 166] width 10 height 10
click at [29, 308] on div at bounding box center [31, 304] width 10 height 10
click at [34, 166] on div at bounding box center [31, 166] width 10 height 10
click at [25, 300] on div at bounding box center [31, 304] width 21 height 21
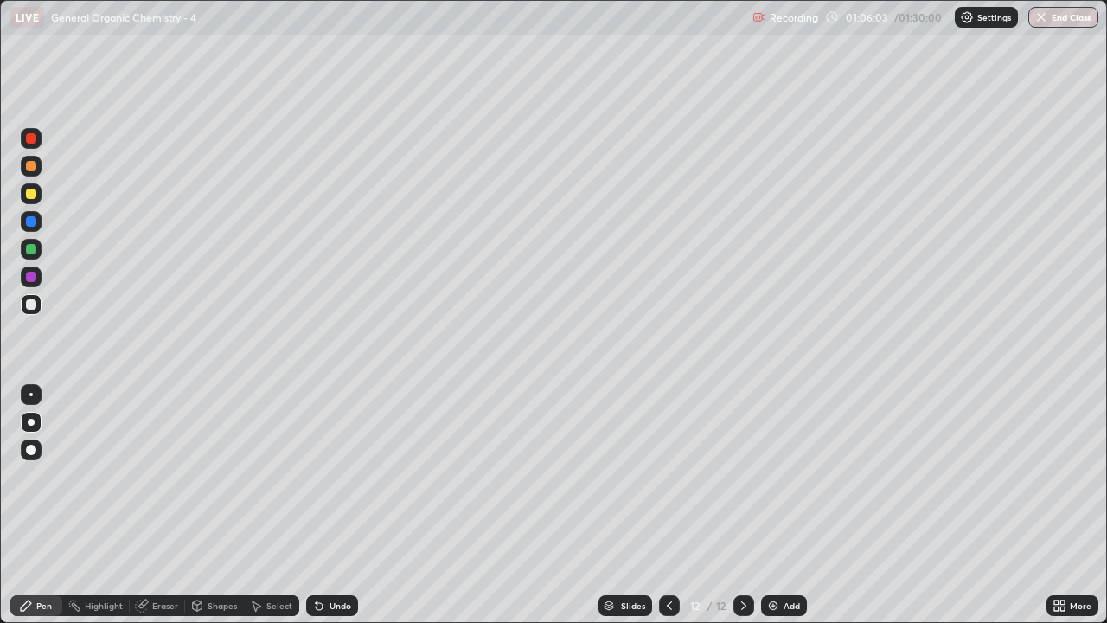
click at [161, 505] on div "Eraser" at bounding box center [165, 605] width 26 height 9
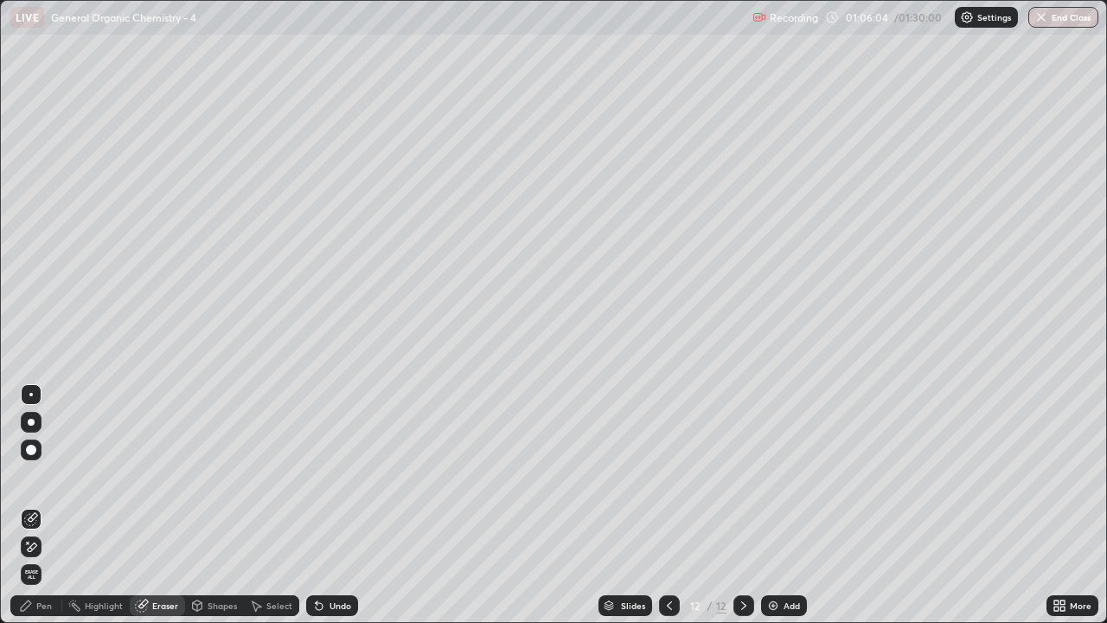
click at [44, 505] on div "Pen" at bounding box center [44, 605] width 16 height 9
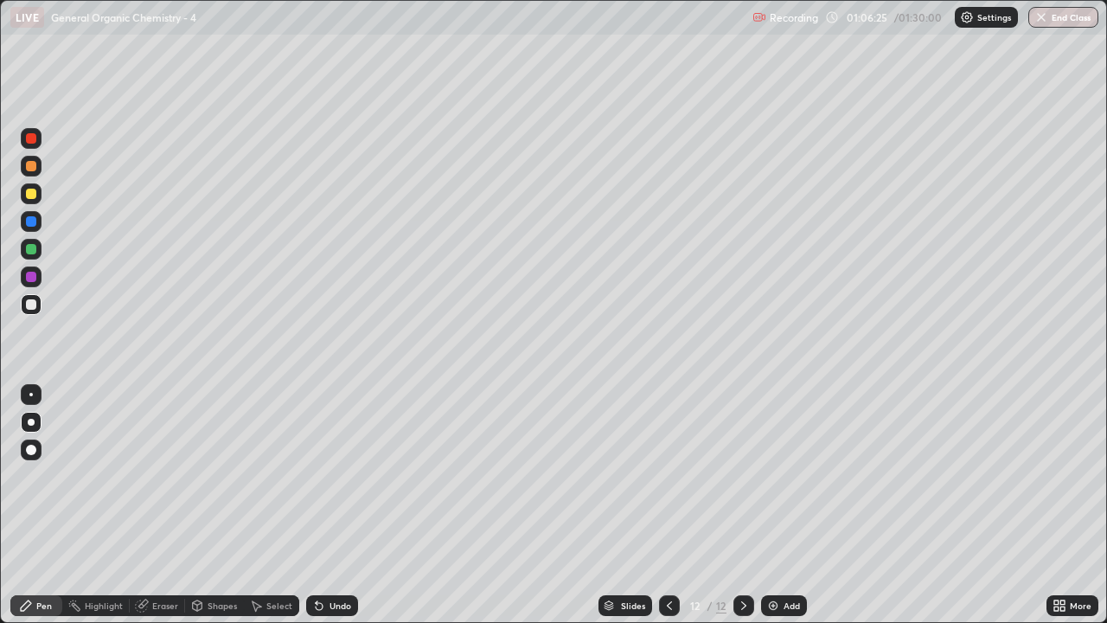
click at [34, 192] on div at bounding box center [31, 194] width 10 height 10
click at [31, 308] on div at bounding box center [31, 304] width 10 height 10
click at [29, 173] on div at bounding box center [31, 166] width 21 height 21
click at [28, 308] on div at bounding box center [31, 304] width 10 height 10
click at [28, 307] on div at bounding box center [31, 304] width 10 height 10
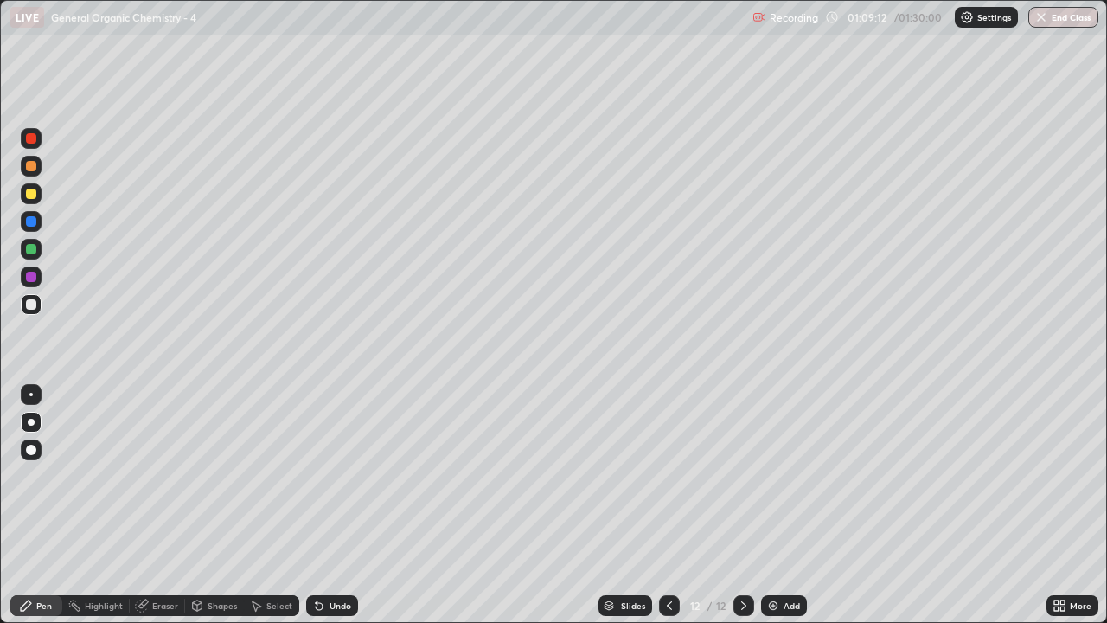
click at [29, 168] on div at bounding box center [31, 166] width 10 height 10
click at [30, 304] on div at bounding box center [31, 304] width 10 height 10
click at [26, 168] on div at bounding box center [31, 166] width 10 height 10
click at [35, 305] on div at bounding box center [31, 304] width 10 height 10
click at [773, 505] on img at bounding box center [773, 606] width 14 height 14
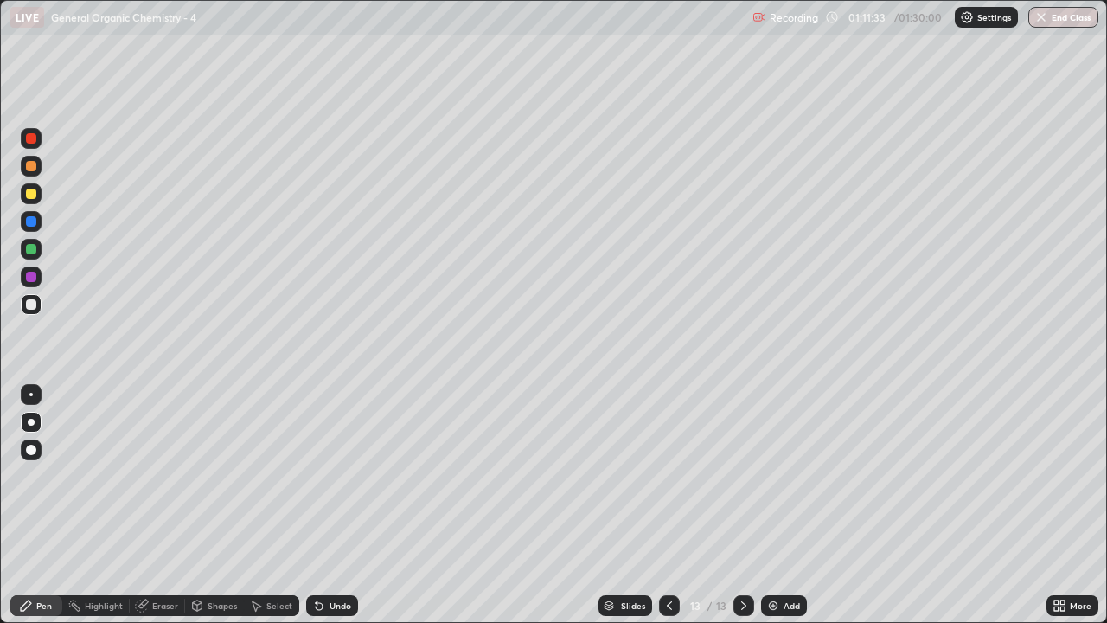
click at [37, 303] on div at bounding box center [31, 304] width 21 height 21
click at [40, 175] on div at bounding box center [31, 166] width 21 height 28
click at [26, 308] on div at bounding box center [31, 304] width 10 height 10
click at [161, 505] on div "Eraser" at bounding box center [165, 605] width 26 height 9
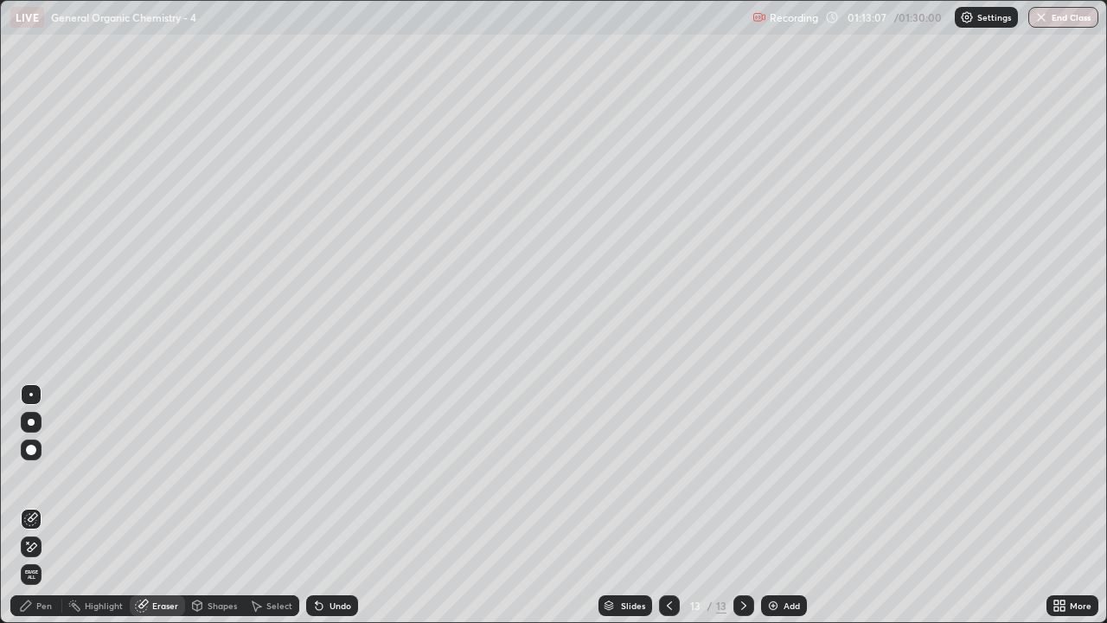
click at [43, 505] on div "Pen" at bounding box center [44, 605] width 16 height 9
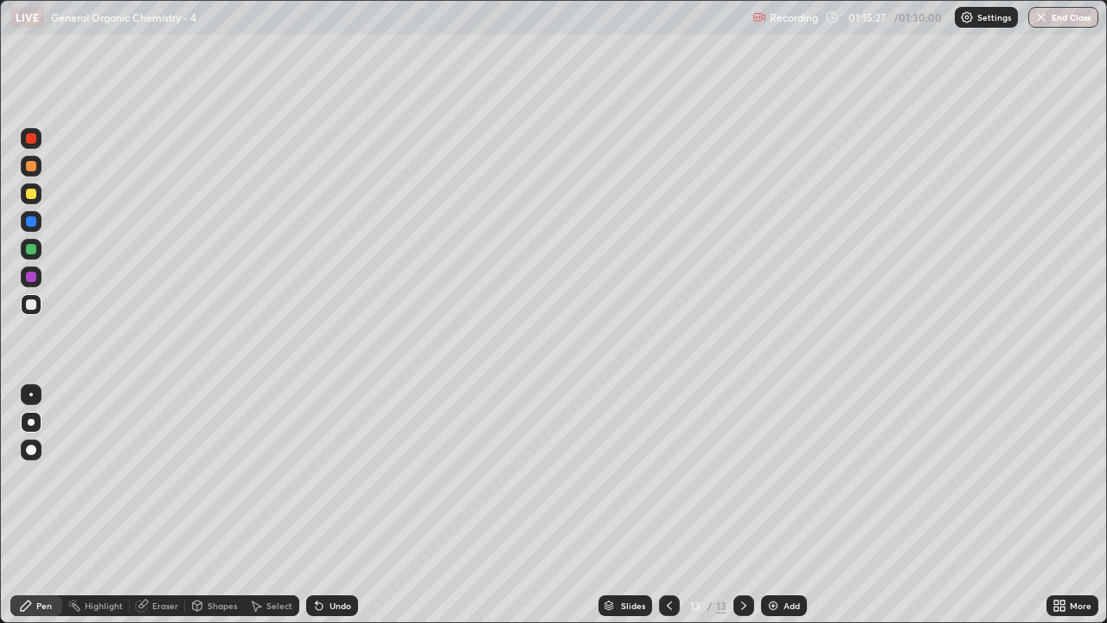
click at [784, 505] on div "Add" at bounding box center [792, 605] width 16 height 9
click at [31, 311] on div at bounding box center [31, 304] width 21 height 21
click at [38, 167] on div at bounding box center [31, 166] width 21 height 21
click at [34, 169] on div at bounding box center [31, 166] width 10 height 10
click at [40, 307] on div at bounding box center [31, 304] width 21 height 21
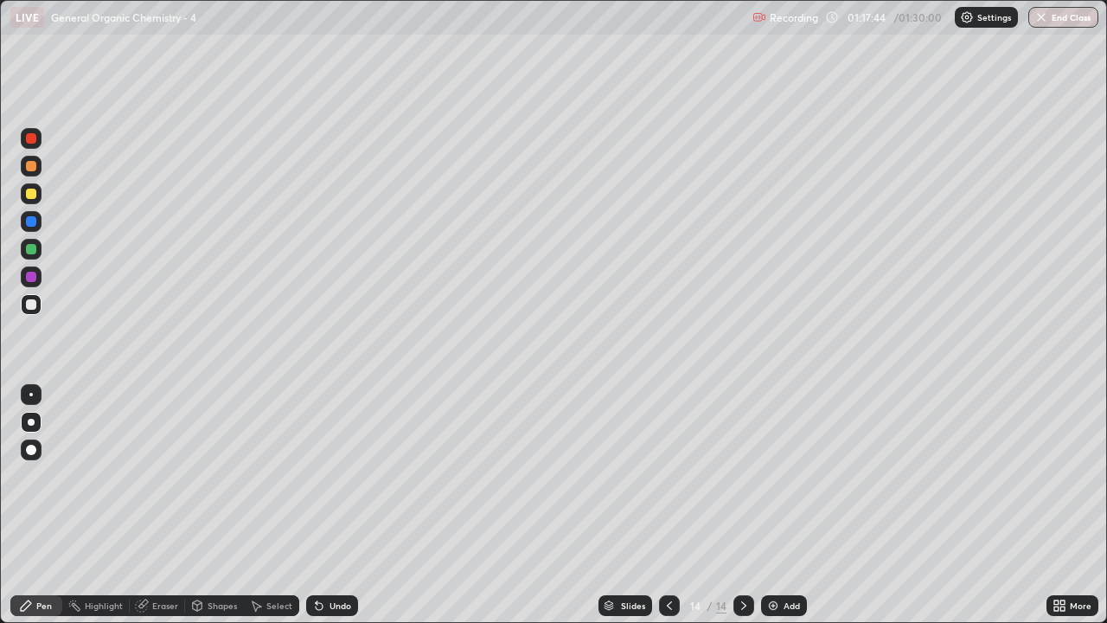
click at [31, 166] on div at bounding box center [31, 166] width 10 height 10
click at [36, 171] on div at bounding box center [31, 166] width 21 height 21
click at [739, 505] on icon at bounding box center [744, 606] width 14 height 14
click at [771, 505] on img at bounding box center [773, 606] width 14 height 14
click at [33, 307] on div at bounding box center [31, 304] width 10 height 10
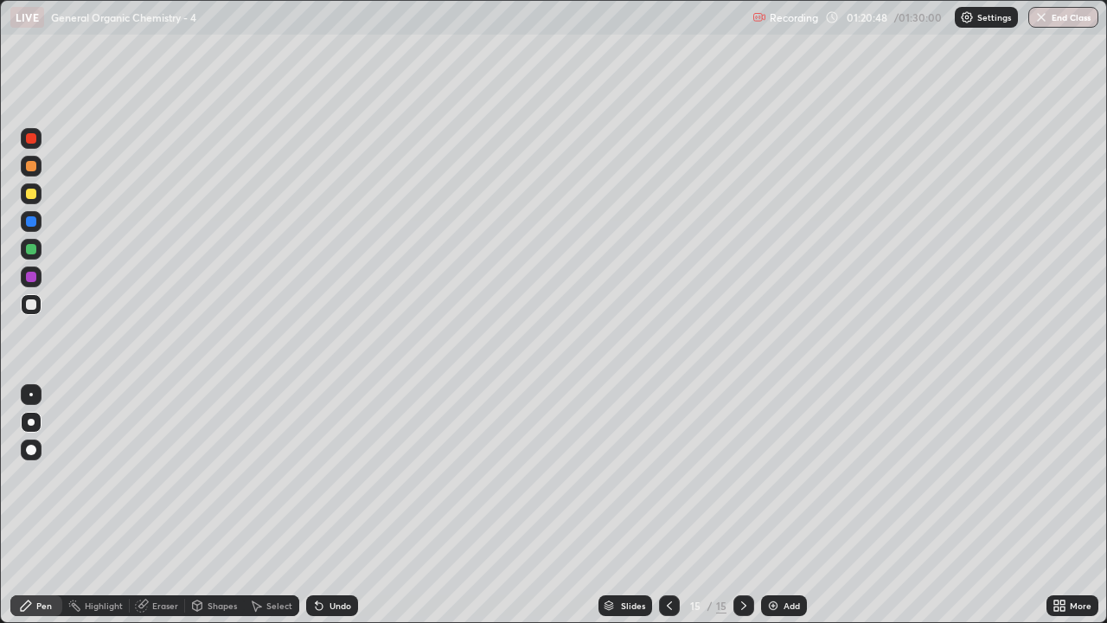
click at [157, 505] on div "Eraser" at bounding box center [165, 605] width 26 height 9
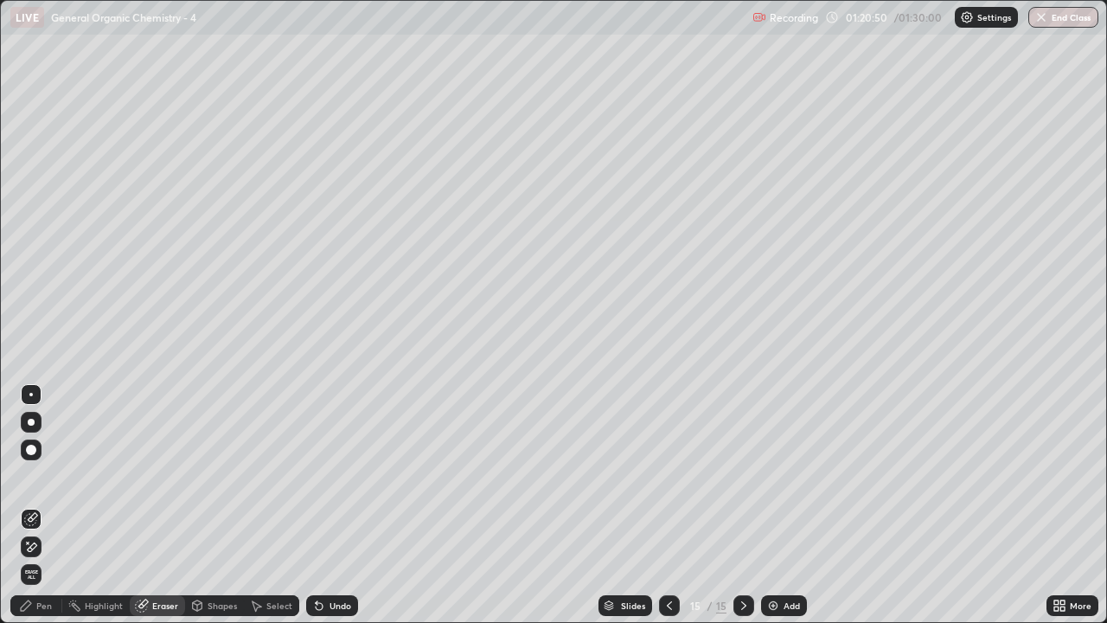
click at [43, 505] on div "Pen" at bounding box center [44, 605] width 16 height 9
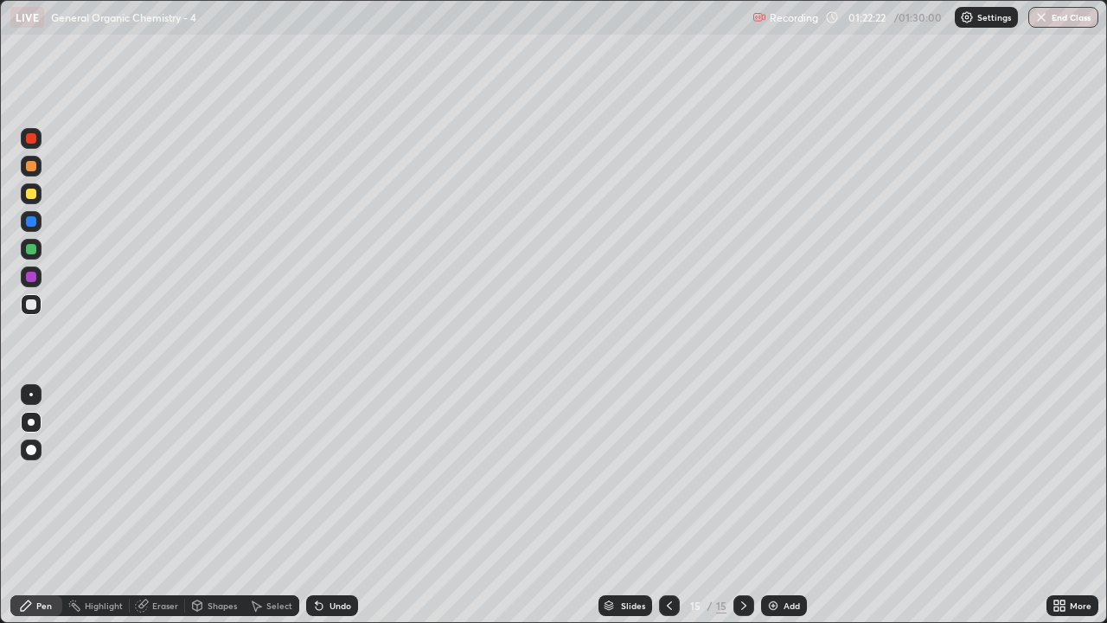
click at [31, 170] on div at bounding box center [31, 166] width 10 height 10
click at [35, 197] on div at bounding box center [31, 193] width 21 height 21
click at [33, 310] on div at bounding box center [31, 304] width 21 height 21
click at [28, 170] on div at bounding box center [31, 166] width 10 height 10
click at [35, 303] on div at bounding box center [31, 304] width 10 height 10
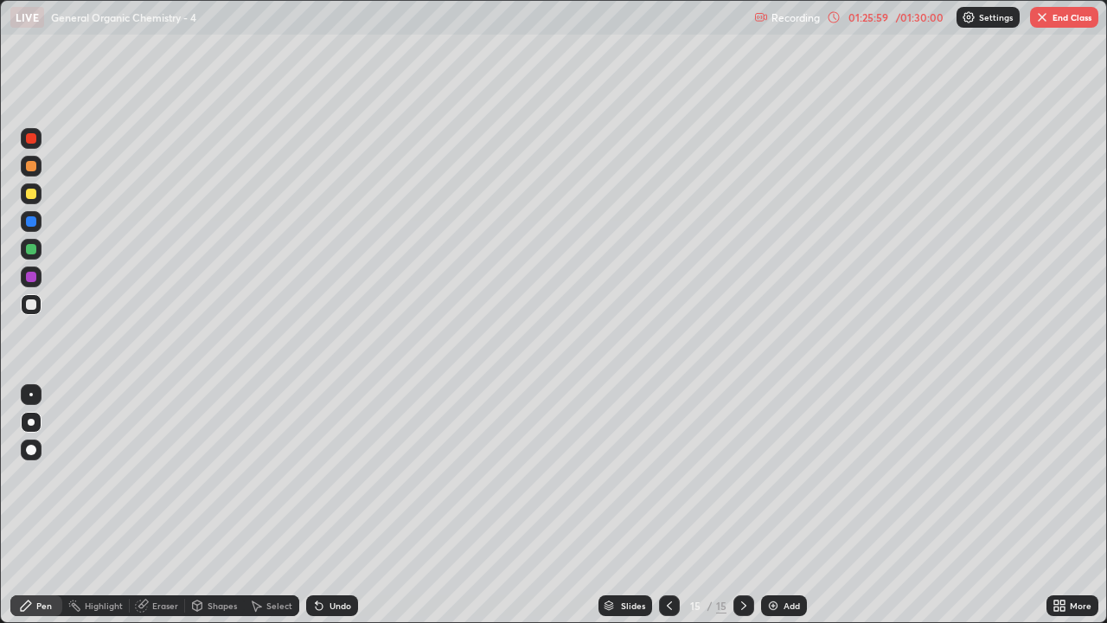
click at [32, 170] on div at bounding box center [31, 166] width 10 height 10
click at [37, 303] on div at bounding box center [31, 304] width 21 height 21
click at [787, 505] on div "Add" at bounding box center [792, 605] width 16 height 9
click at [669, 505] on div at bounding box center [669, 605] width 21 height 21
click at [31, 195] on div at bounding box center [31, 194] width 10 height 10
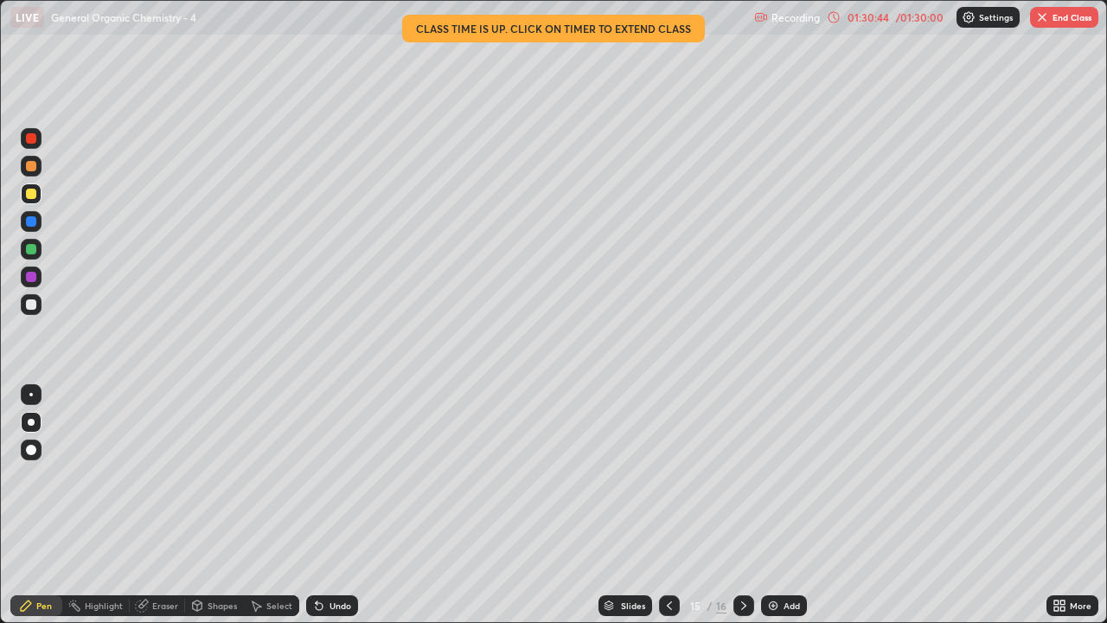
click at [1060, 16] on button "End Class" at bounding box center [1064, 17] width 68 height 21
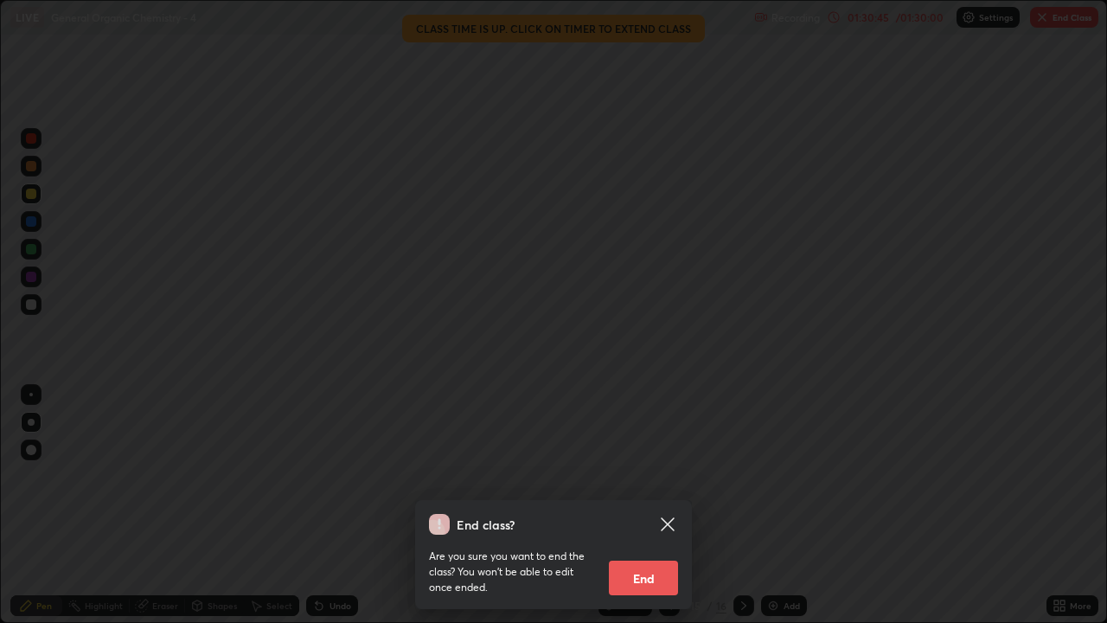
click at [644, 505] on button "End" at bounding box center [643, 577] width 69 height 35
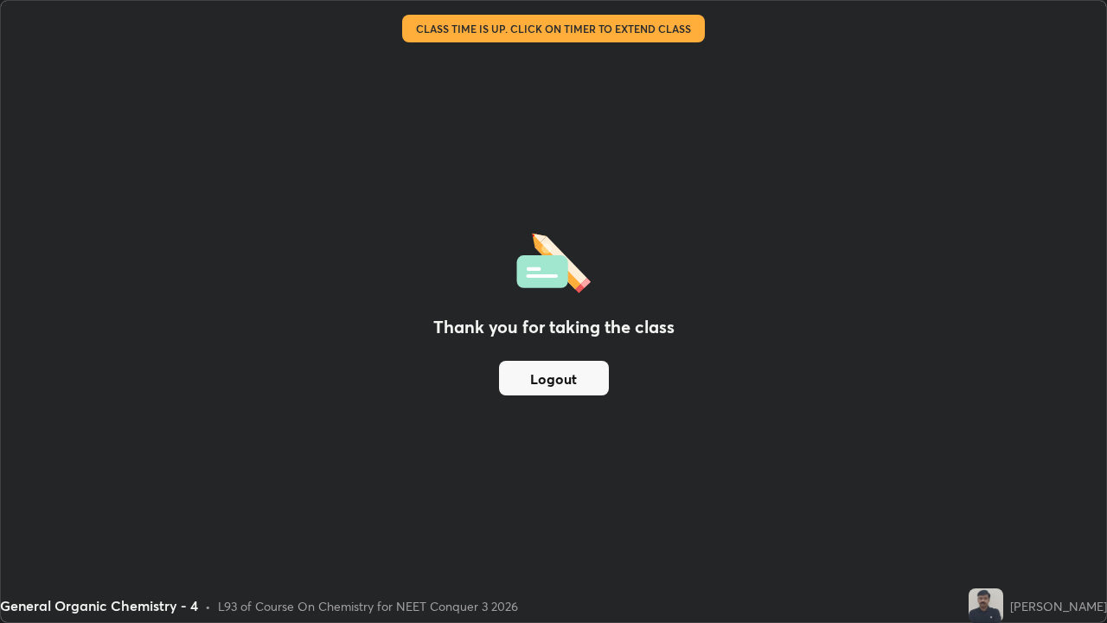
click at [541, 385] on button "Logout" at bounding box center [554, 378] width 110 height 35
